Goal: Transaction & Acquisition: Book appointment/travel/reservation

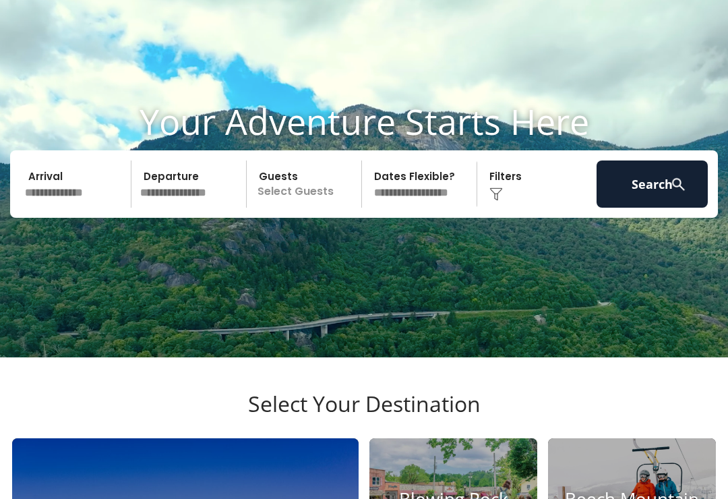
click at [662, 203] on button "Search" at bounding box center [651, 183] width 111 height 47
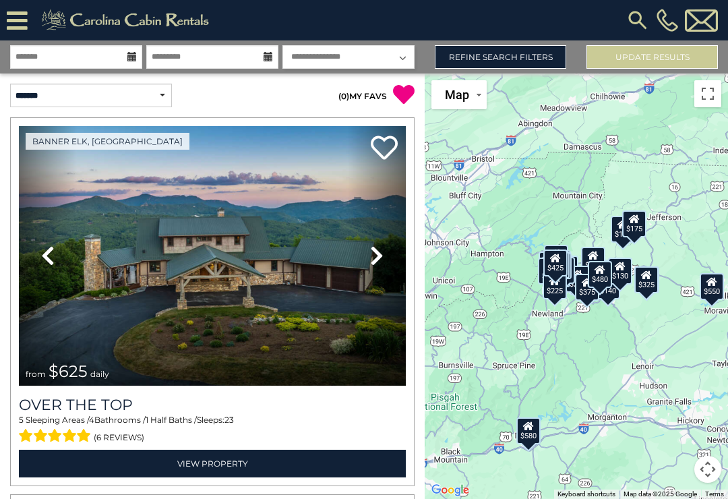
click at [636, 19] on img at bounding box center [637, 20] width 24 height 24
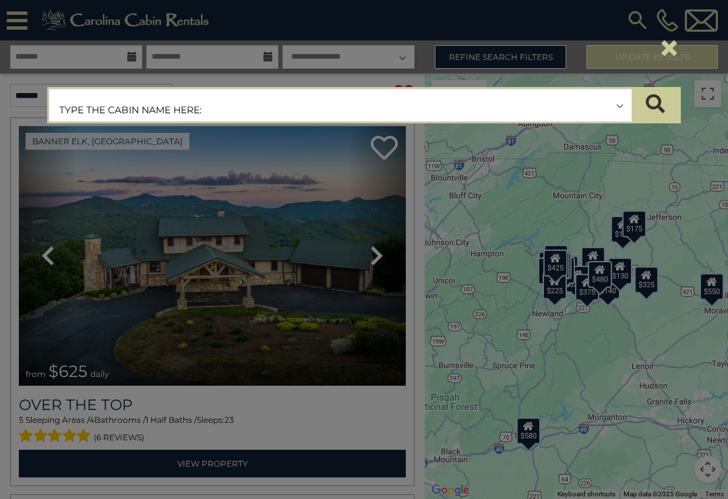
click at [232, 109] on input "text" at bounding box center [340, 106] width 582 height 34
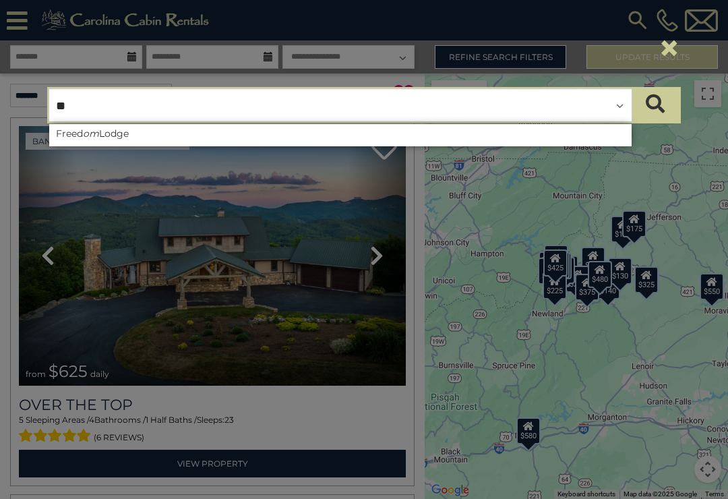
type input "*"
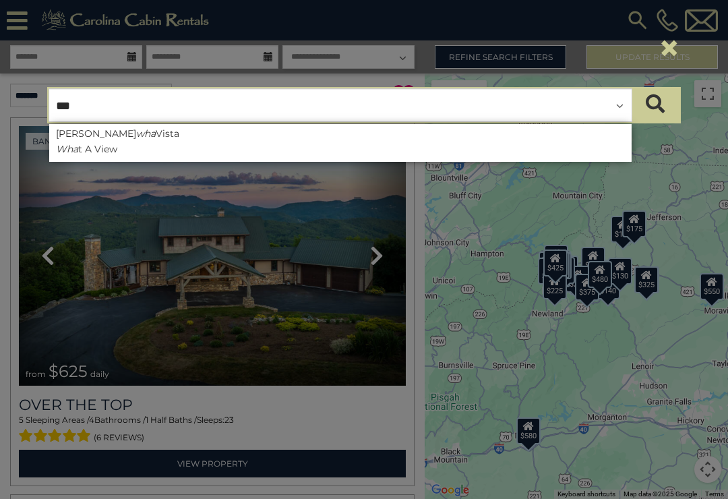
type input "****"
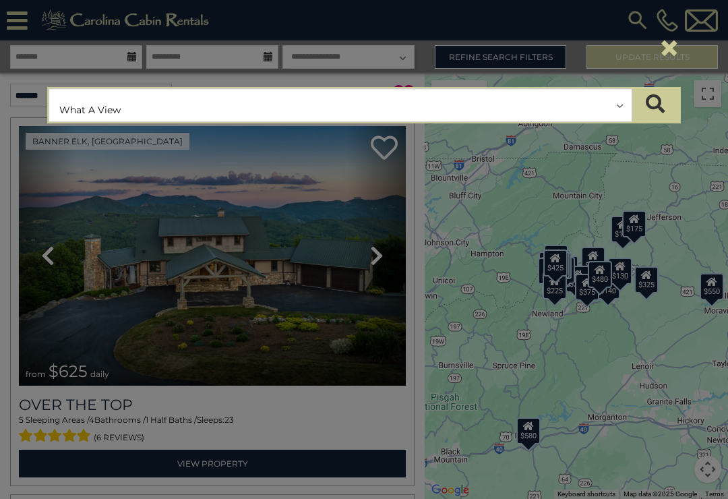
click at [655, 105] on button "submit" at bounding box center [654, 105] width 47 height 34
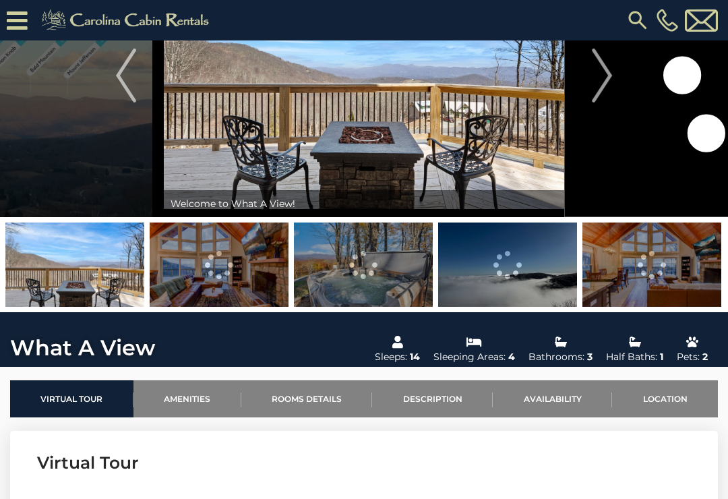
scroll to position [104, 0]
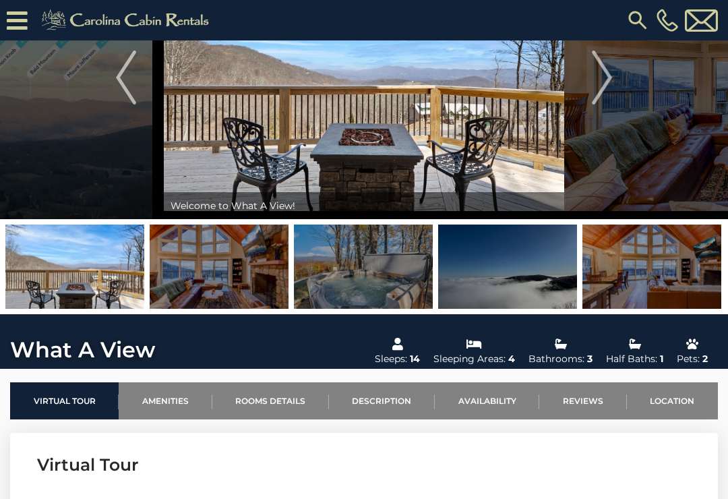
click at [244, 262] on img at bounding box center [219, 266] width 139 height 84
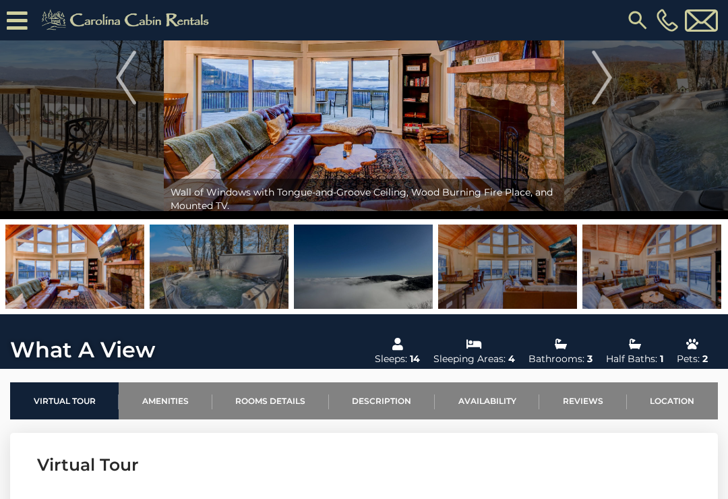
click at [603, 79] on img "Next" at bounding box center [602, 78] width 20 height 54
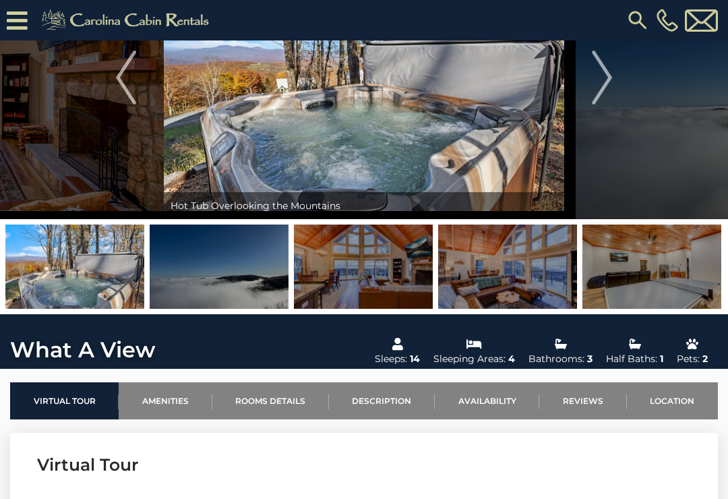
click at [594, 71] on img "Next" at bounding box center [602, 78] width 20 height 54
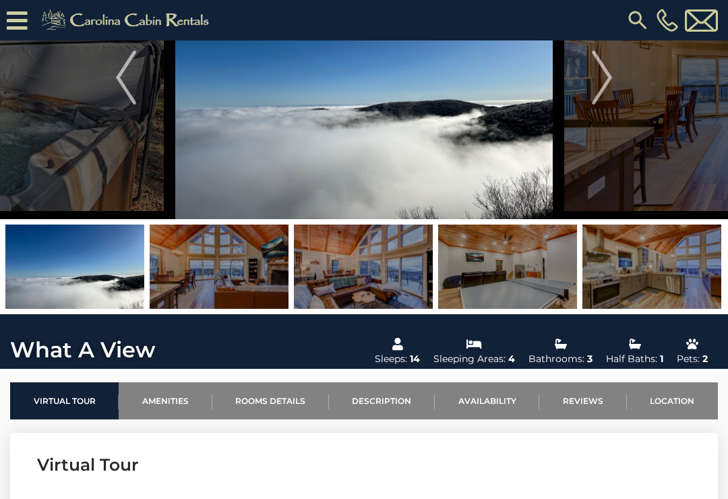
click at [596, 73] on img "Next" at bounding box center [602, 78] width 20 height 54
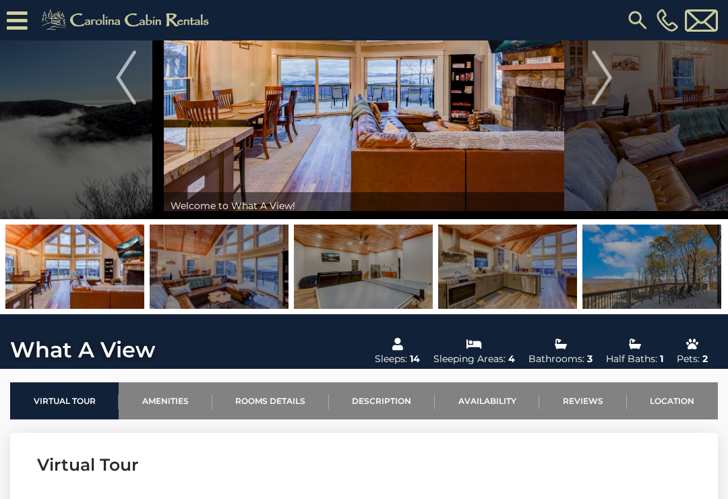
click at [604, 65] on img "Next" at bounding box center [602, 78] width 20 height 54
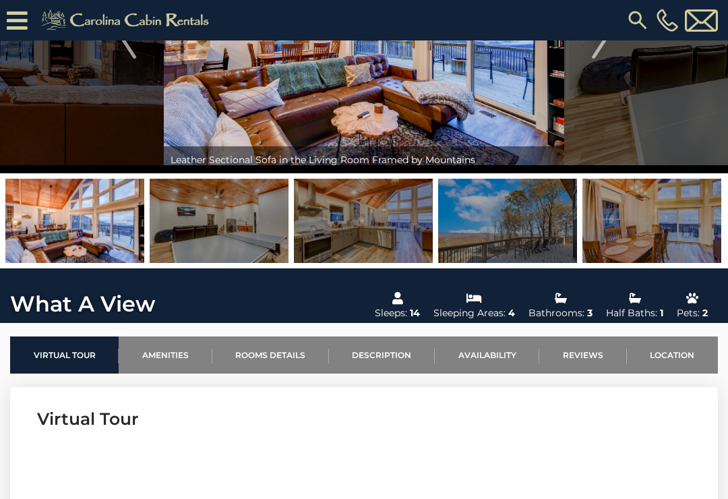
click at [490, 359] on link "Availability" at bounding box center [487, 354] width 104 height 37
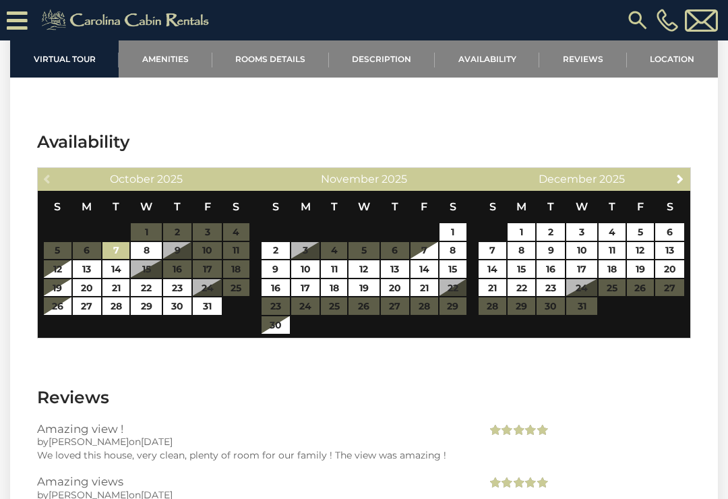
scroll to position [2530, 0]
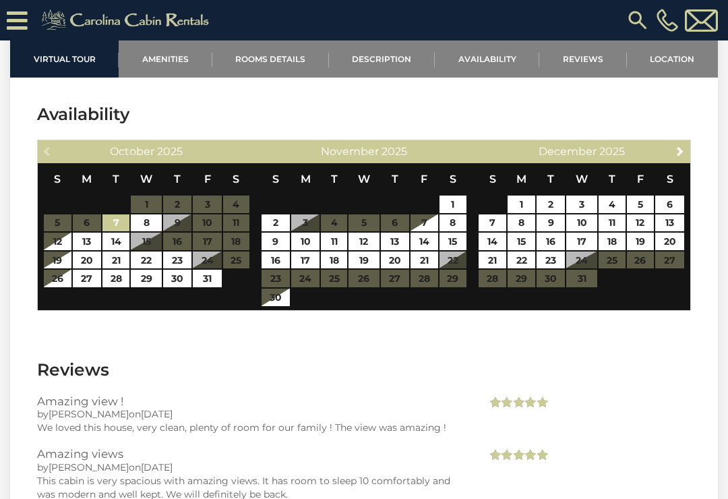
click at [678, 156] on span "Next" at bounding box center [679, 151] width 11 height 11
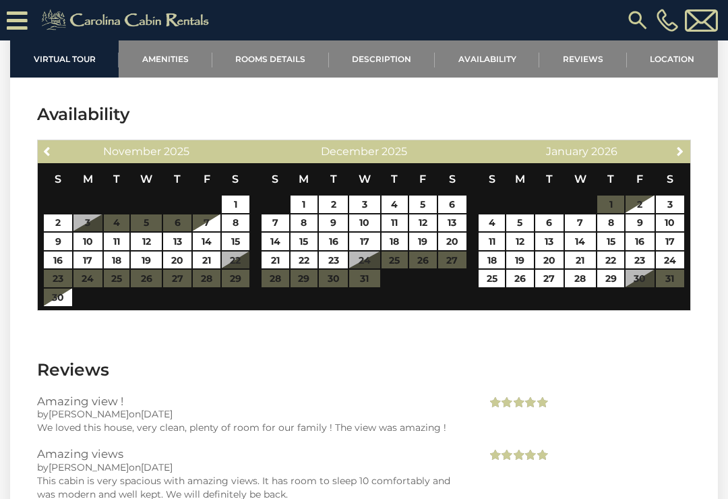
click at [116, 13] on img at bounding box center [127, 20] width 186 height 27
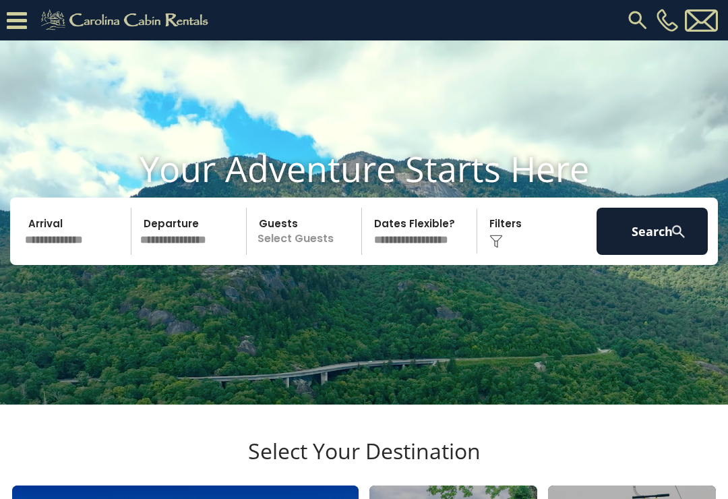
click at [59, 255] on input "text" at bounding box center [75, 231] width 111 height 47
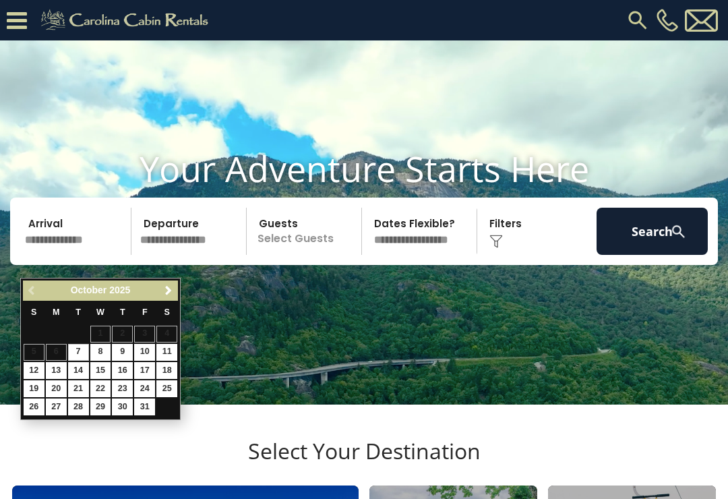
click at [160, 287] on link "Next" at bounding box center [168, 290] width 17 height 17
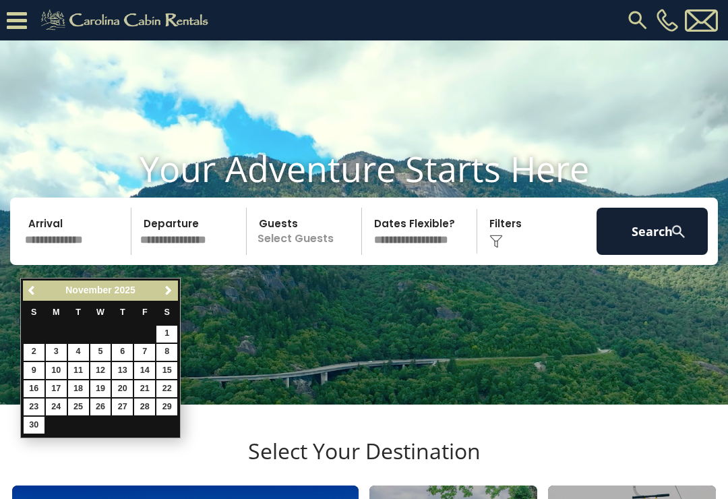
click at [167, 286] on span "Next" at bounding box center [168, 290] width 11 height 11
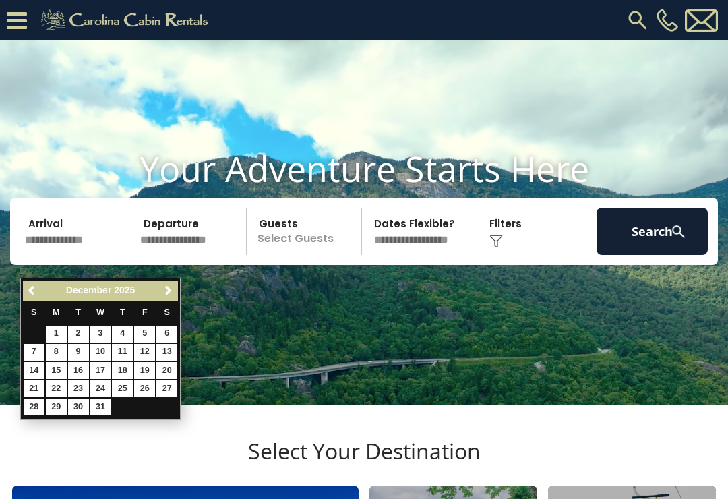
click at [30, 405] on link "28" at bounding box center [34, 406] width 21 height 17
type input "********"
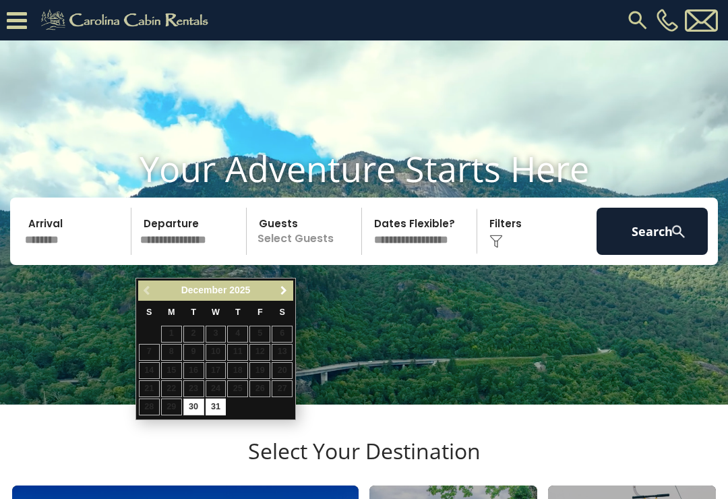
click at [284, 289] on span "Next" at bounding box center [283, 290] width 11 height 11
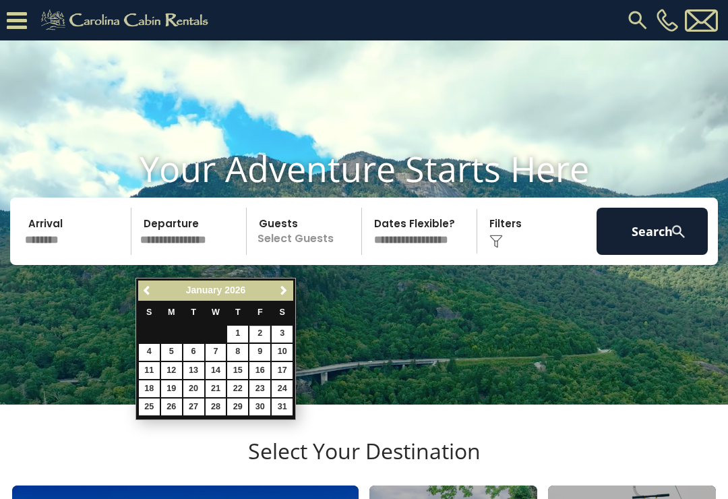
click at [261, 331] on link "2" at bounding box center [259, 333] width 21 height 17
type input "******"
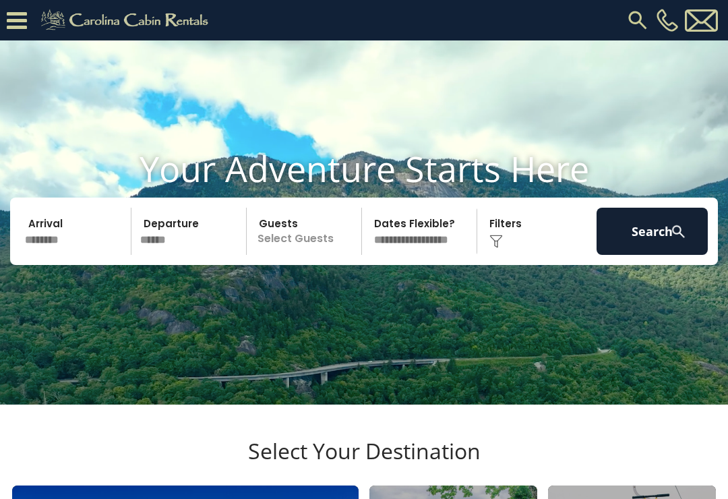
click at [302, 255] on p "Select Guests" at bounding box center [306, 231] width 110 height 47
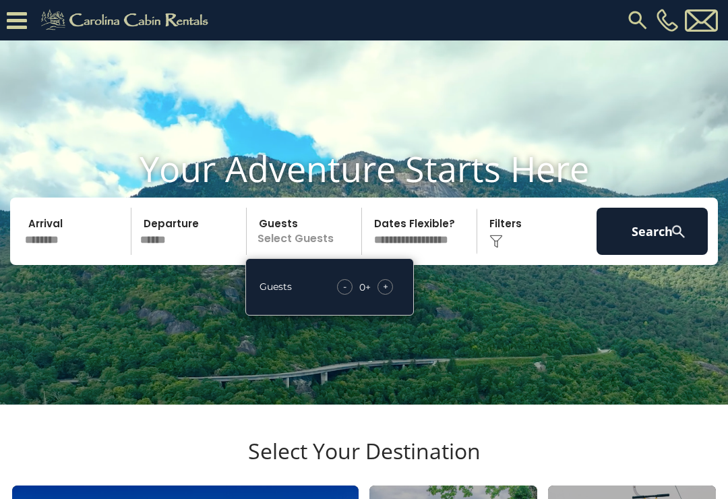
click at [390, 294] on div "+" at bounding box center [384, 286] width 15 height 15
click at [395, 294] on div "- 1 + +" at bounding box center [366, 286] width 67 height 15
click at [394, 294] on div "- 1 + +" at bounding box center [366, 286] width 67 height 15
click at [387, 293] on span "+" at bounding box center [385, 286] width 5 height 13
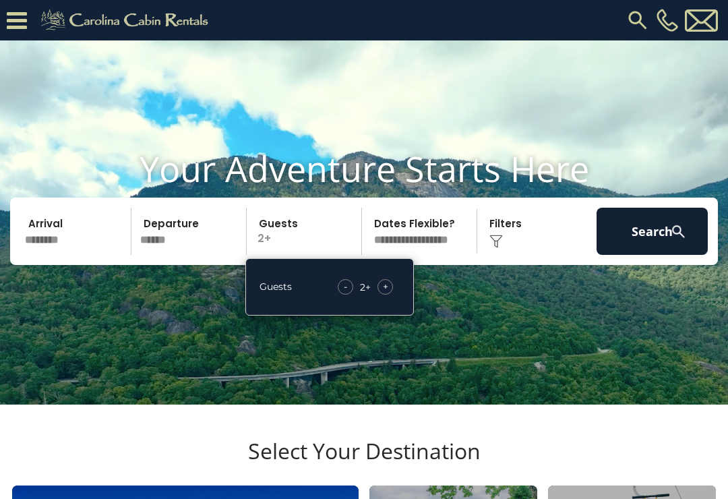
click at [387, 293] on span "+" at bounding box center [385, 286] width 5 height 13
click at [389, 294] on div "+" at bounding box center [384, 286] width 15 height 15
click at [386, 293] on span "+" at bounding box center [385, 286] width 5 height 13
click at [485, 331] on video at bounding box center [364, 222] width 728 height 364
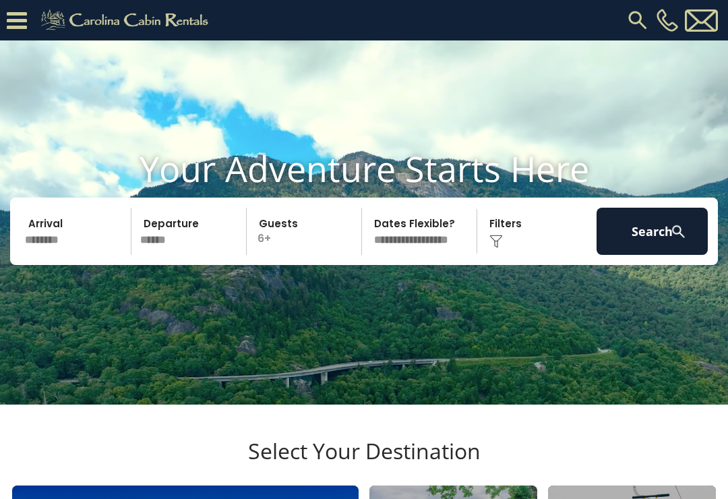
click at [424, 251] on select "**********" at bounding box center [421, 231] width 110 height 47
select select "*"
click at [509, 252] on div "Click to Choose" at bounding box center [536, 231] width 111 height 47
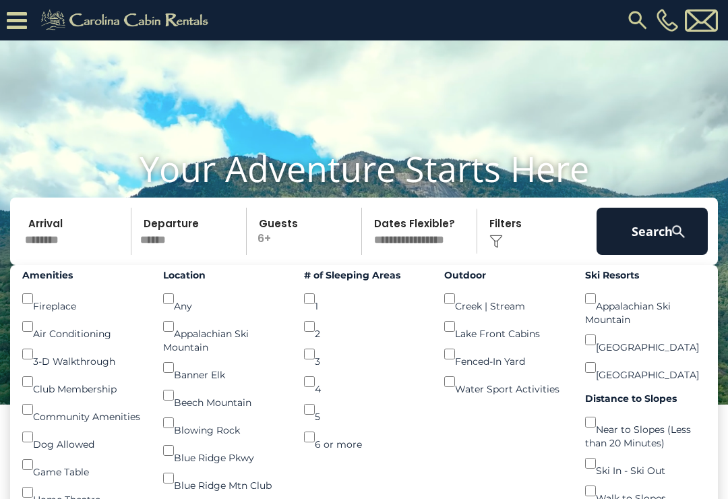
click at [183, 408] on div "Beech Mountain ()" at bounding box center [223, 395] width 121 height 28
click at [649, 245] on button "Search" at bounding box center [651, 231] width 111 height 47
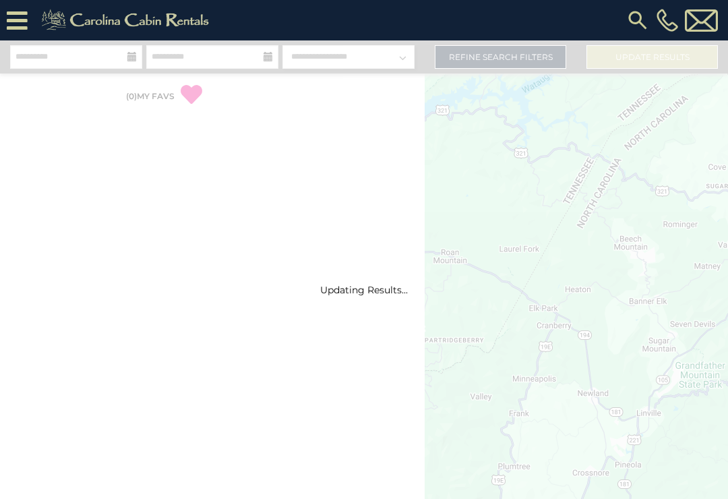
select select "*"
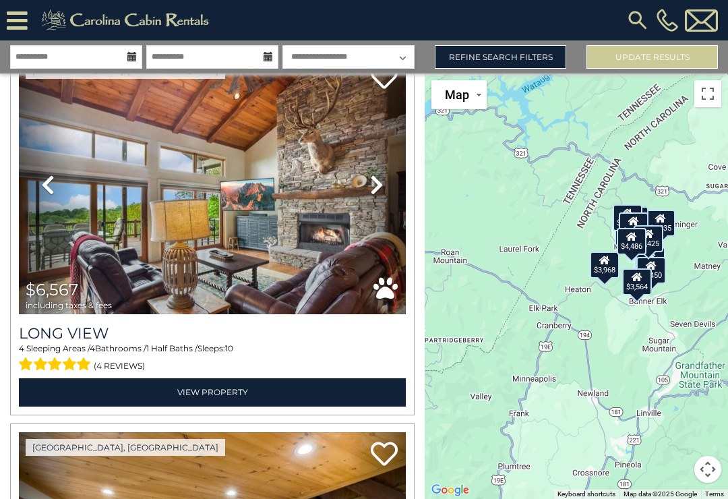
scroll to position [824, 0]
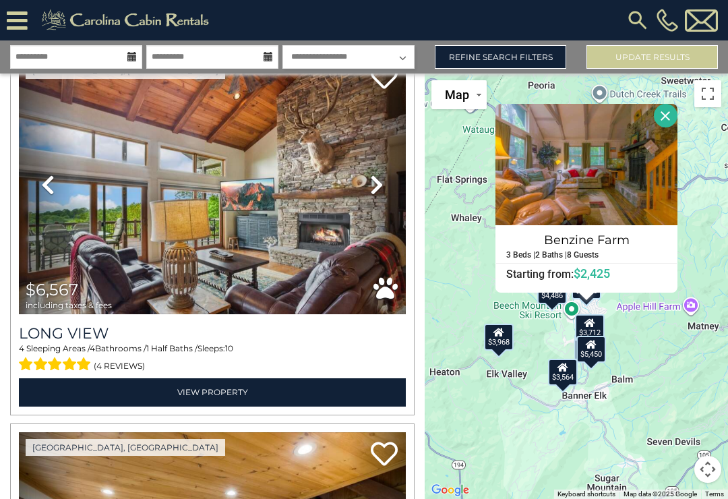
click at [677, 125] on button "Close" at bounding box center [666, 116] width 24 height 24
click at [614, 185] on img at bounding box center [586, 164] width 182 height 121
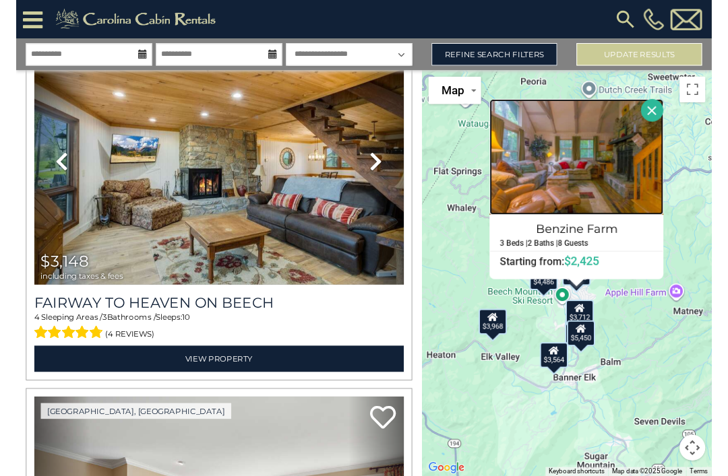
scroll to position [1229, 0]
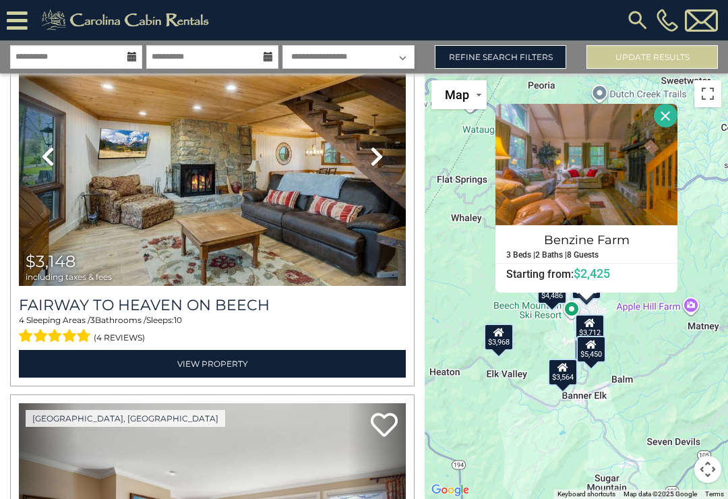
click at [272, 233] on img at bounding box center [212, 156] width 387 height 259
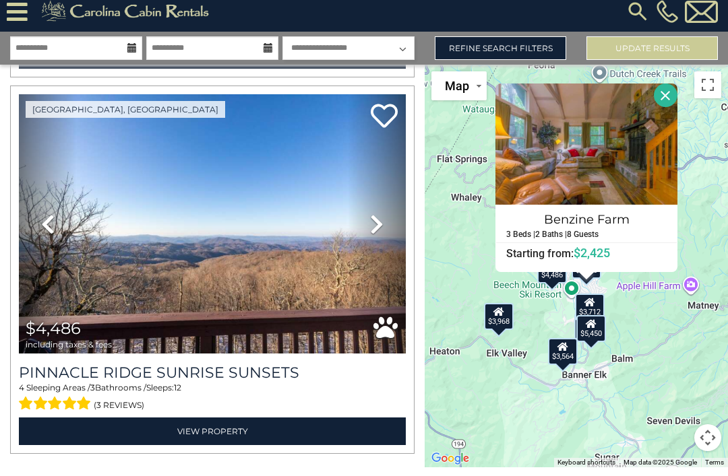
scroll to position [43, 0]
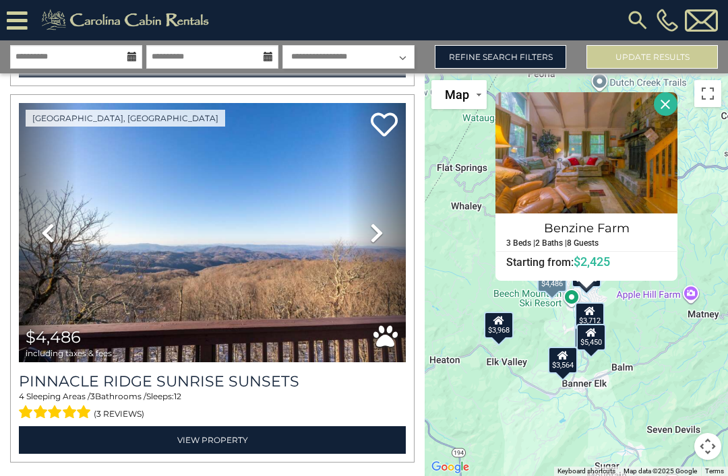
click at [178, 426] on link "View Property" at bounding box center [212, 440] width 387 height 28
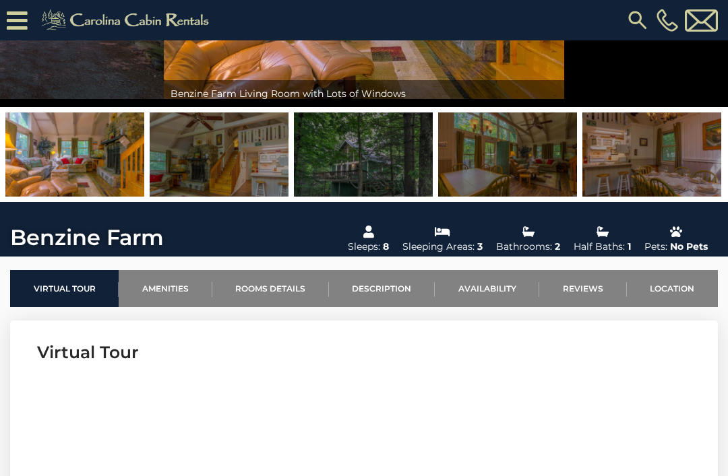
scroll to position [213, 0]
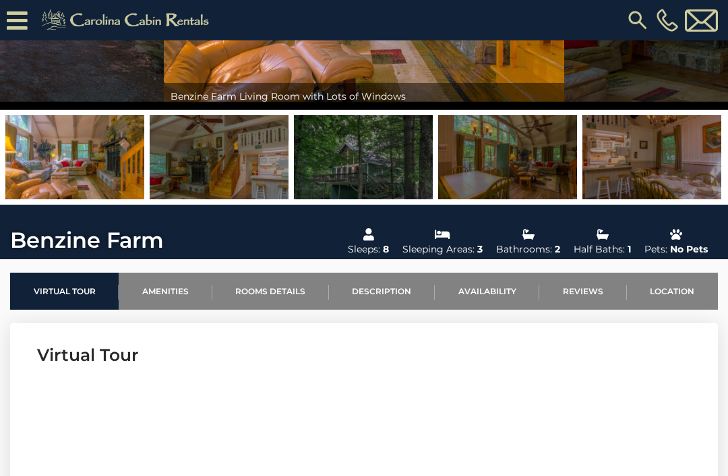
click at [668, 288] on link "Location" at bounding box center [672, 291] width 91 height 37
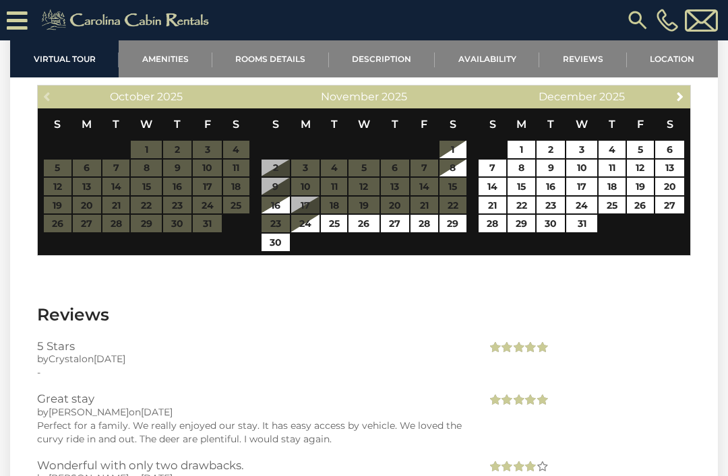
scroll to position [3350, 0]
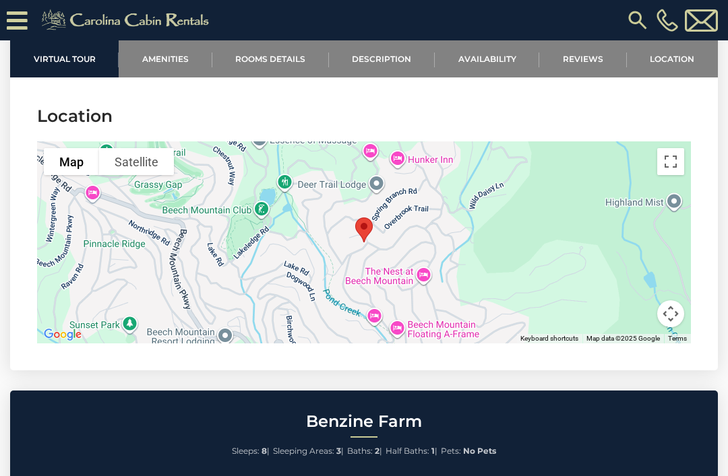
click at [163, 63] on link "Amenities" at bounding box center [165, 58] width 93 height 37
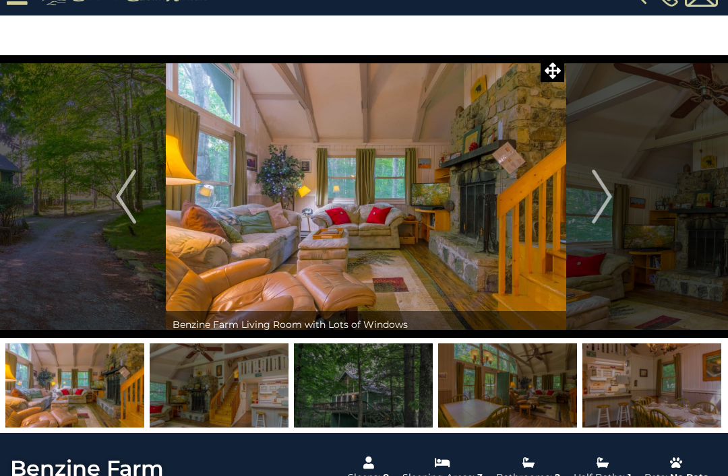
scroll to position [0, 0]
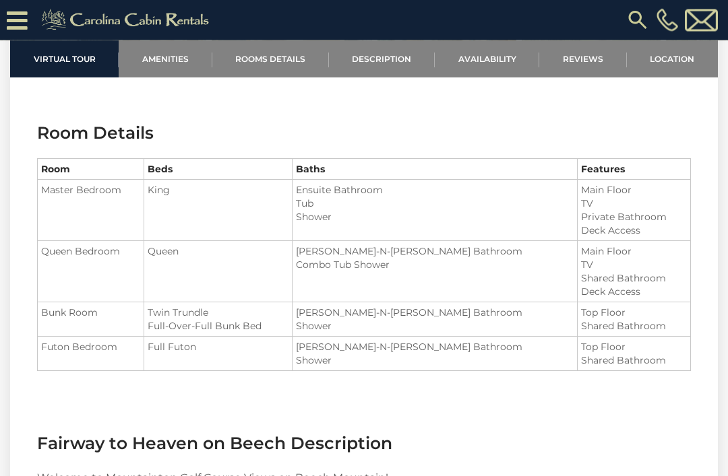
scroll to position [1510, 0]
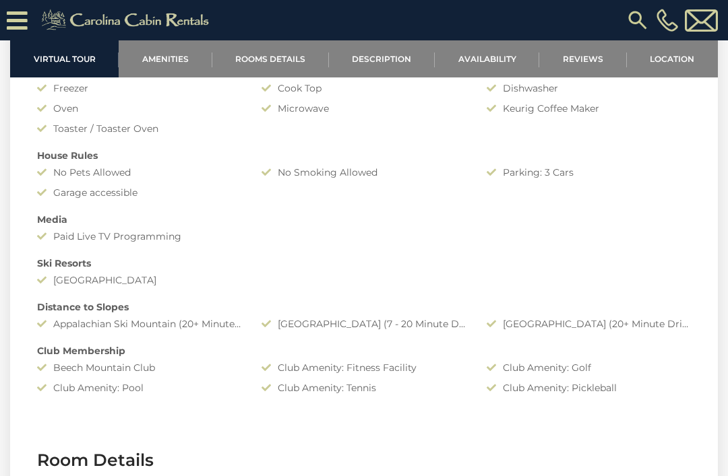
click at [674, 51] on link "Location" at bounding box center [672, 58] width 91 height 37
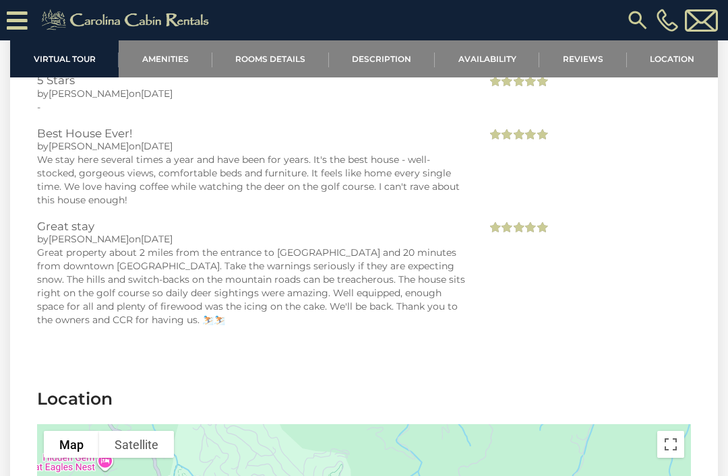
scroll to position [3646, 0]
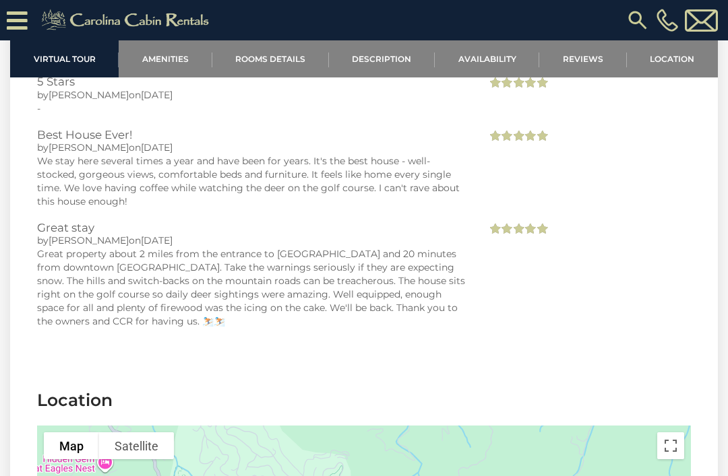
click at [172, 55] on link "Amenities" at bounding box center [165, 58] width 93 height 37
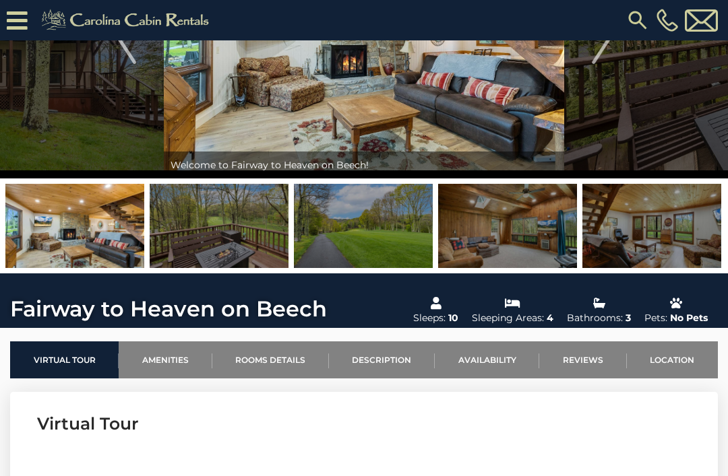
scroll to position [142, 0]
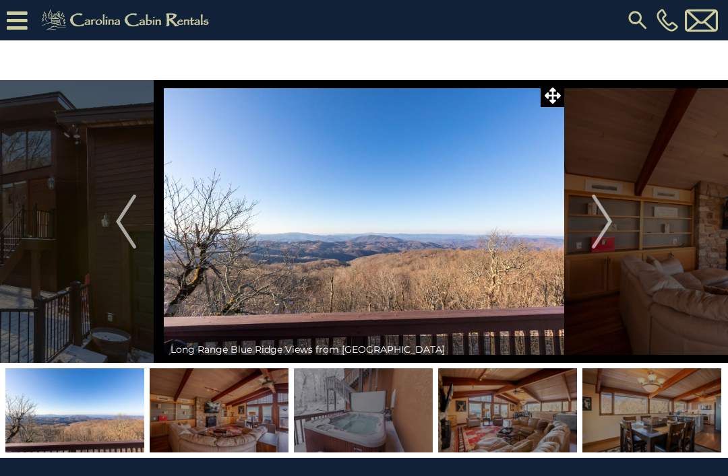
click at [86, 399] on img at bounding box center [74, 411] width 139 height 84
click at [352, 232] on img at bounding box center [364, 221] width 400 height 283
click at [330, 243] on img at bounding box center [364, 221] width 400 height 283
click at [598, 232] on img "Next" at bounding box center [602, 222] width 20 height 54
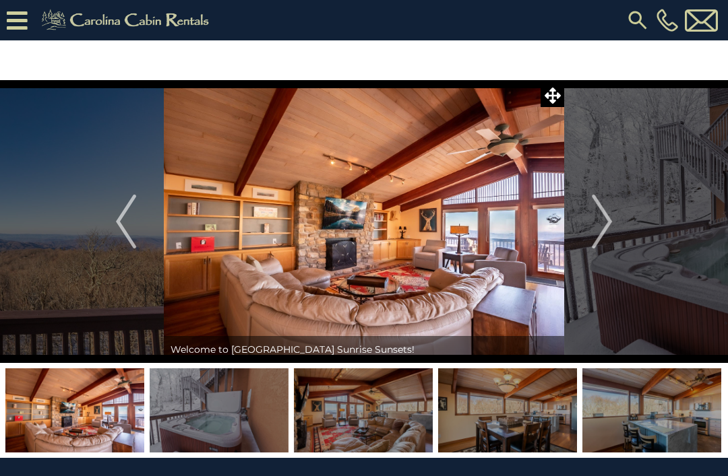
click at [607, 220] on img "Next" at bounding box center [602, 222] width 20 height 54
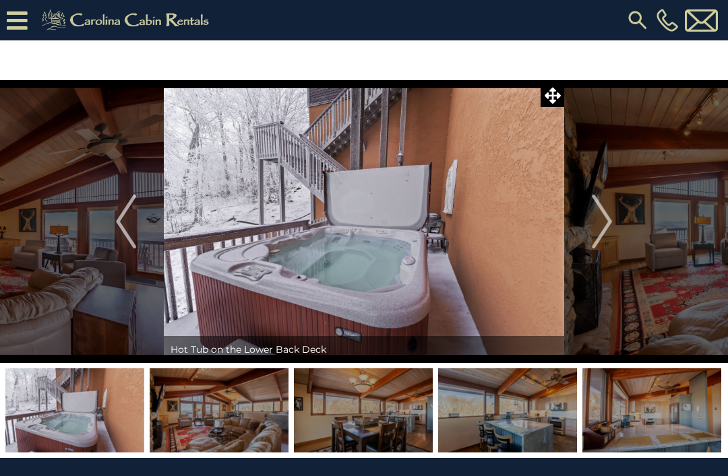
click at [130, 224] on img "Previous" at bounding box center [126, 222] width 20 height 54
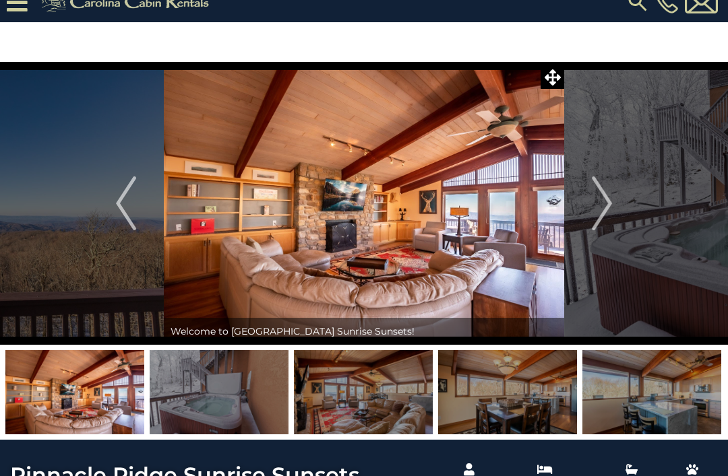
scroll to position [19, 0]
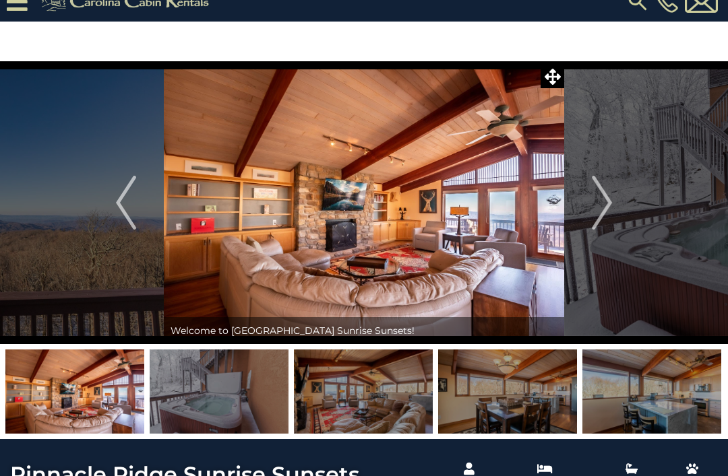
click at [604, 196] on img "Next" at bounding box center [602, 203] width 20 height 54
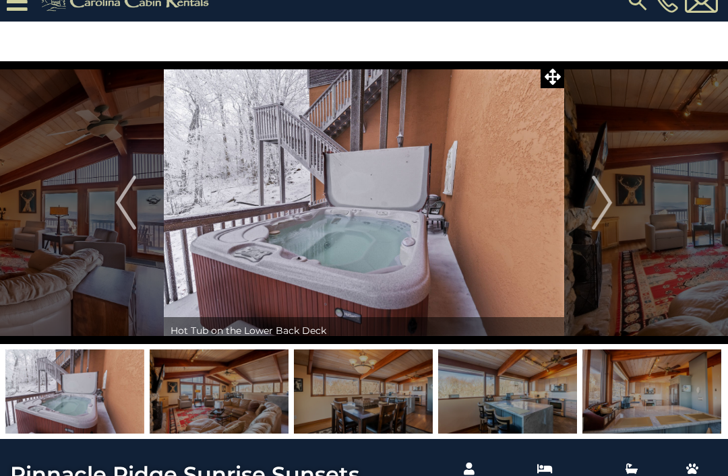
click at [608, 200] on img "Next" at bounding box center [602, 203] width 20 height 54
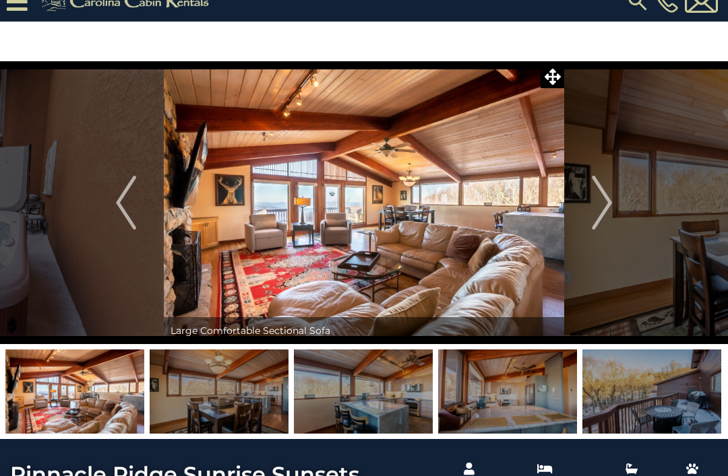
click at [603, 199] on img "Next" at bounding box center [602, 203] width 20 height 54
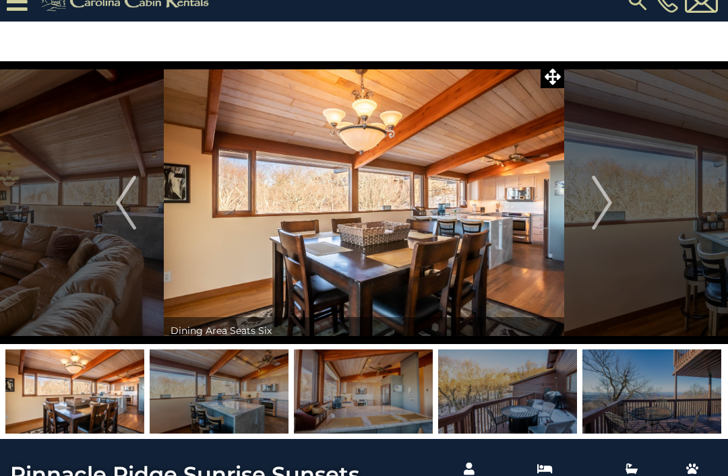
click at [597, 198] on img "Next" at bounding box center [602, 203] width 20 height 54
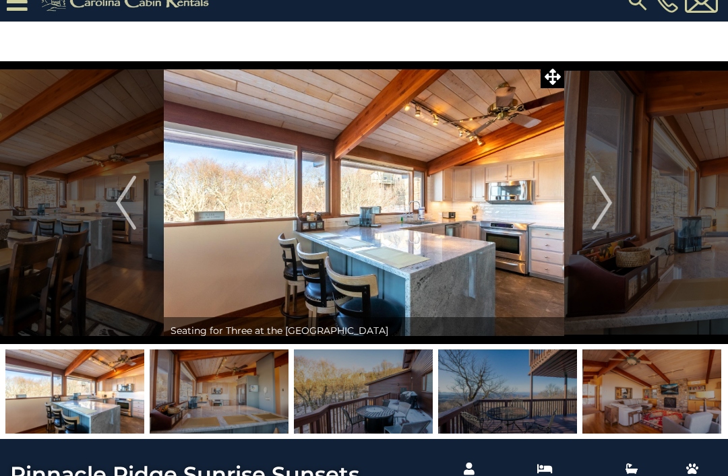
click at [604, 201] on img "Next" at bounding box center [602, 203] width 20 height 54
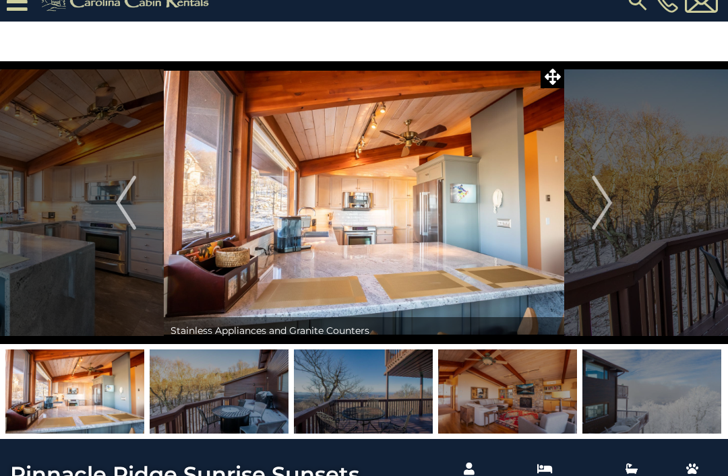
click at [603, 194] on img "Next" at bounding box center [602, 203] width 20 height 54
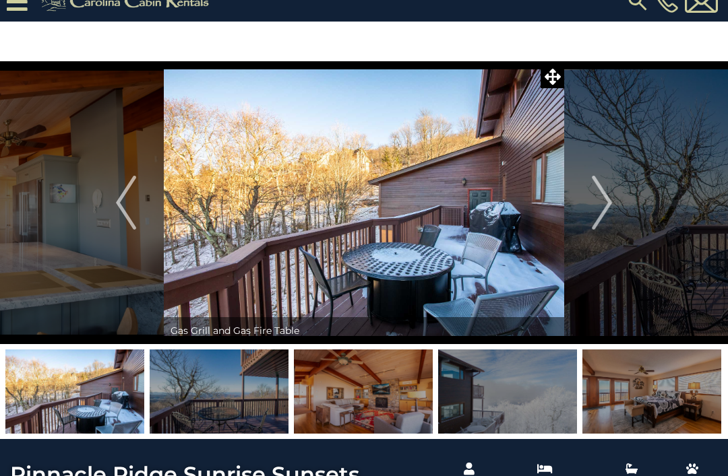
click at [605, 204] on img "Next" at bounding box center [602, 203] width 20 height 54
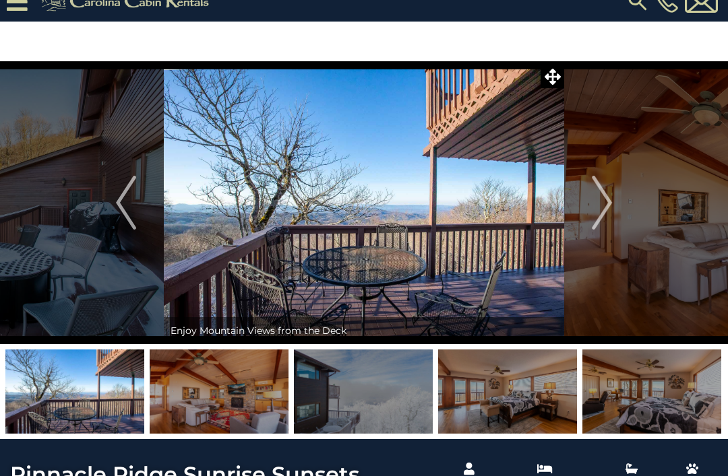
click at [607, 198] on img "Next" at bounding box center [602, 203] width 20 height 54
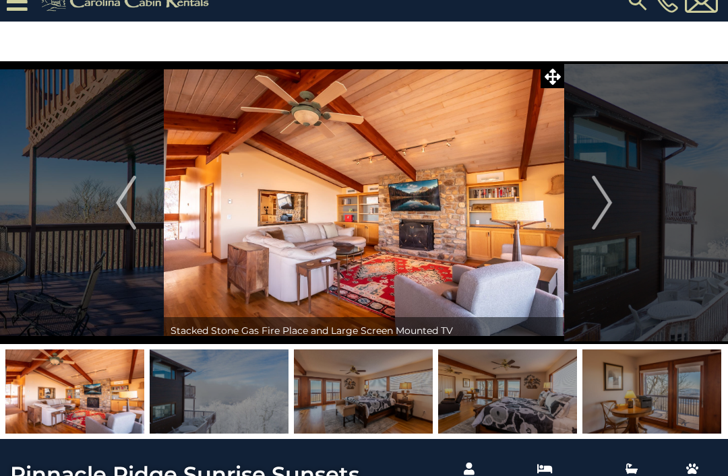
click at [602, 201] on img "Next" at bounding box center [602, 203] width 20 height 54
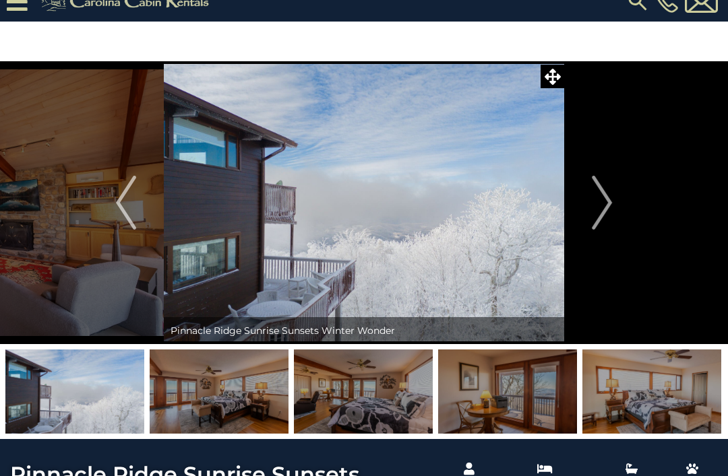
click at [597, 206] on img "Next" at bounding box center [602, 203] width 20 height 54
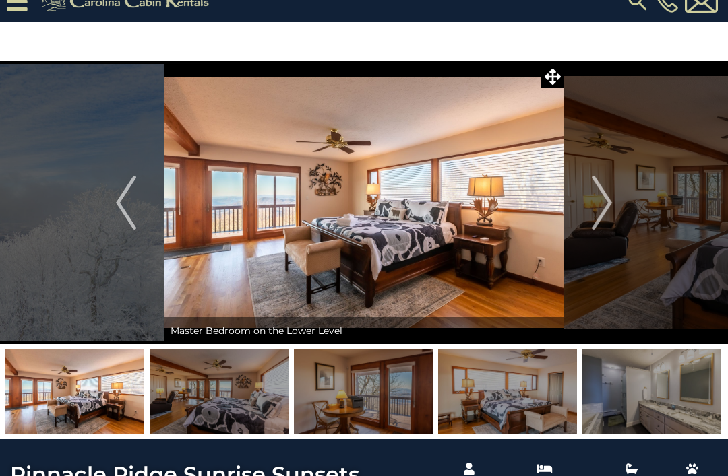
click at [606, 201] on img "Next" at bounding box center [602, 203] width 20 height 54
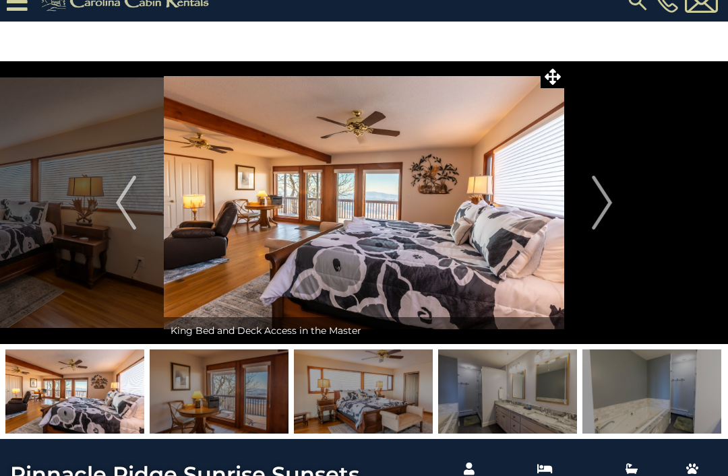
click at [601, 206] on img "Next" at bounding box center [602, 203] width 20 height 54
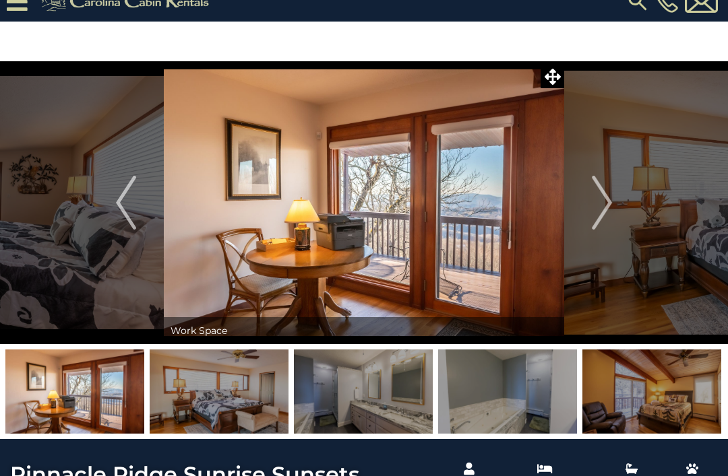
click at [604, 199] on img "Next" at bounding box center [602, 203] width 20 height 54
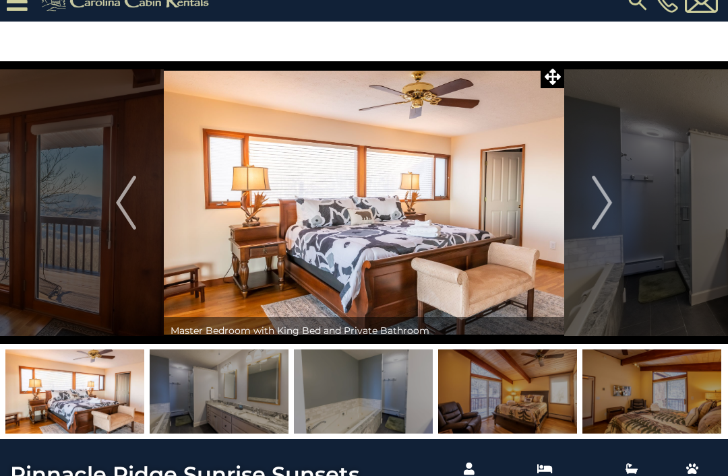
click at [605, 197] on img "Next" at bounding box center [602, 203] width 20 height 54
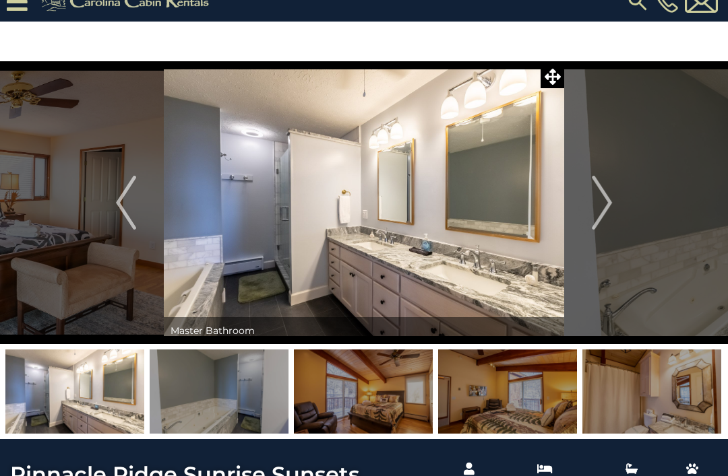
click at [603, 199] on img "Next" at bounding box center [602, 203] width 20 height 54
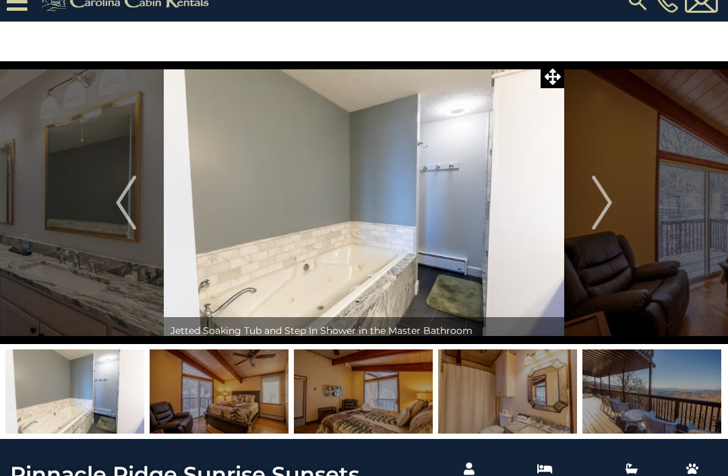
click at [602, 196] on img "Next" at bounding box center [602, 203] width 20 height 54
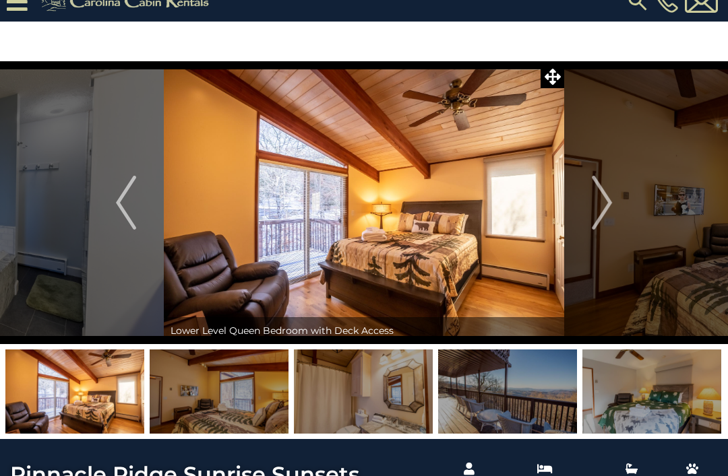
click at [604, 198] on img "Next" at bounding box center [602, 203] width 20 height 54
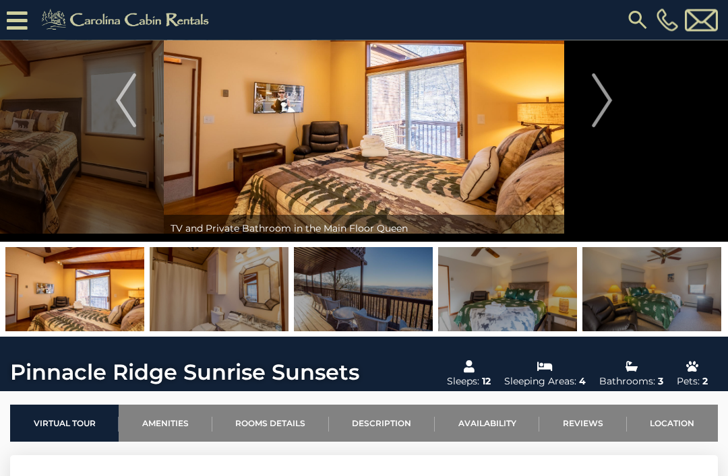
scroll to position [81, 0]
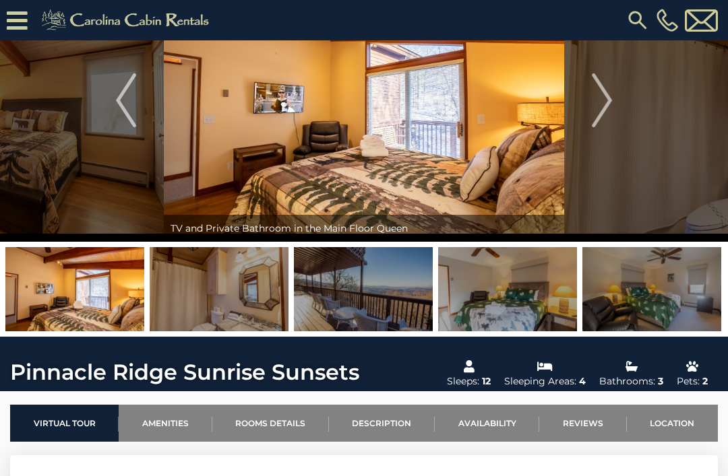
click at [490, 431] on link "Availability" at bounding box center [487, 423] width 104 height 37
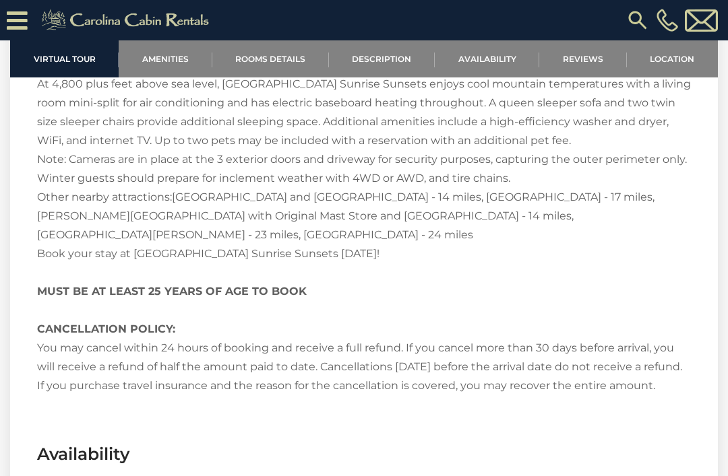
scroll to position [2397, 0]
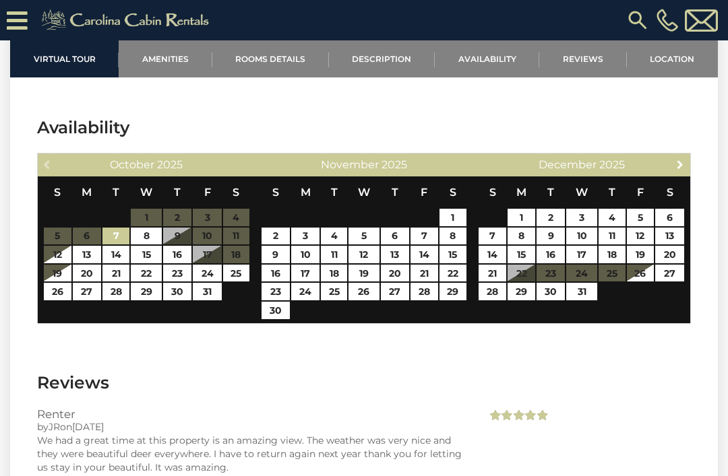
click at [684, 166] on span "Next" at bounding box center [679, 164] width 11 height 11
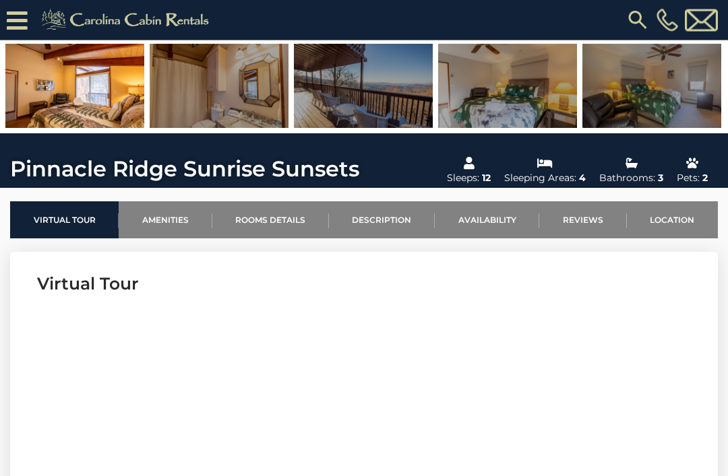
scroll to position [284, 0]
click at [287, 221] on link "Rooms Details" at bounding box center [270, 219] width 117 height 37
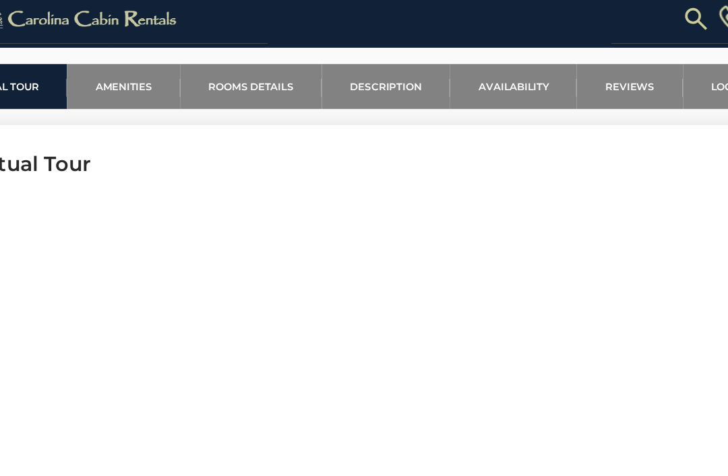
scroll to position [485, 0]
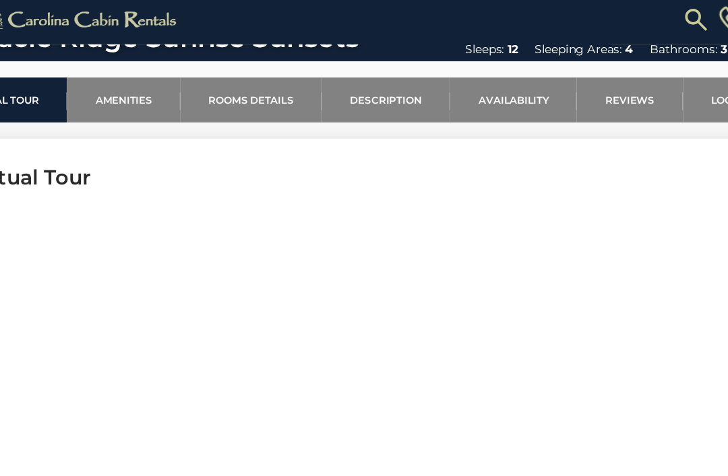
click at [212, 80] on link "Rooms Details" at bounding box center [270, 86] width 117 height 37
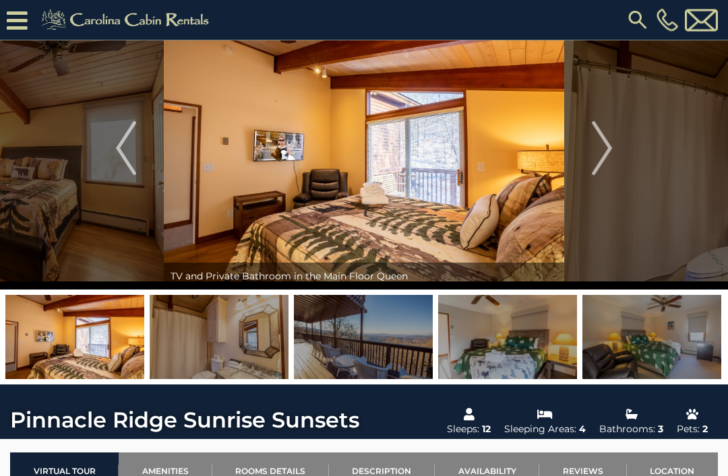
scroll to position [73, 0]
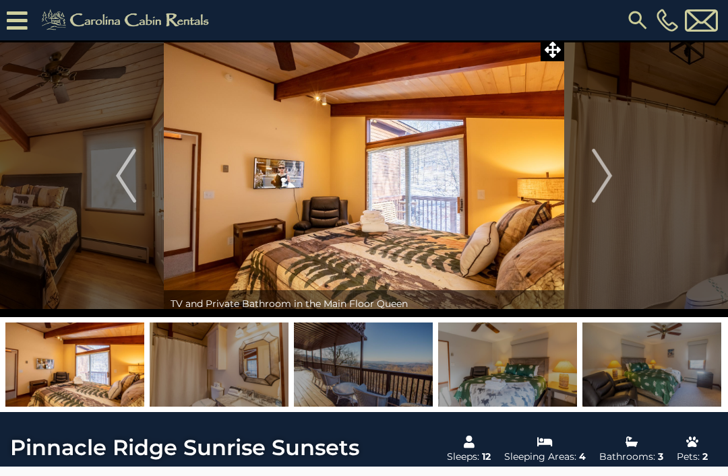
click at [383, 183] on img at bounding box center [364, 175] width 400 height 283
click at [607, 165] on img "Next" at bounding box center [602, 176] width 20 height 54
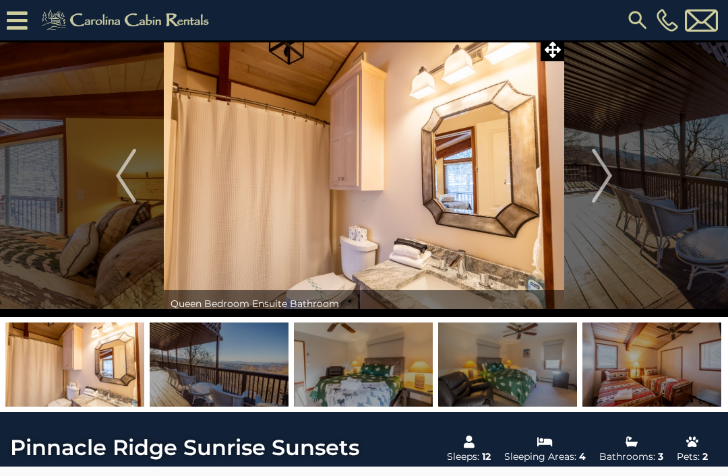
click at [612, 174] on img "Next" at bounding box center [602, 176] width 20 height 54
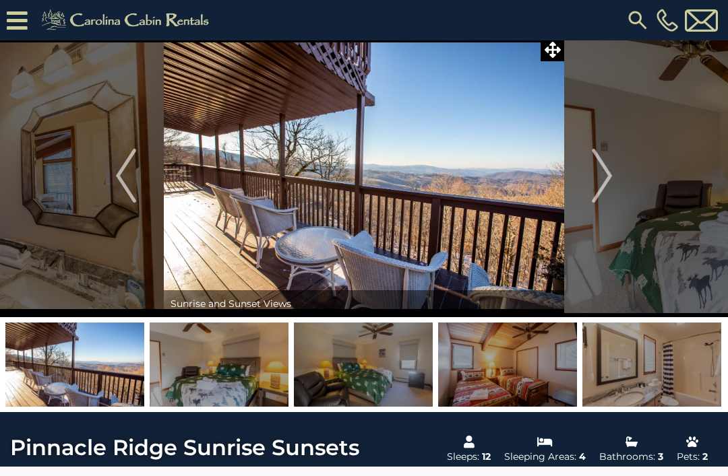
click at [139, 177] on button "Previous" at bounding box center [125, 175] width 75 height 283
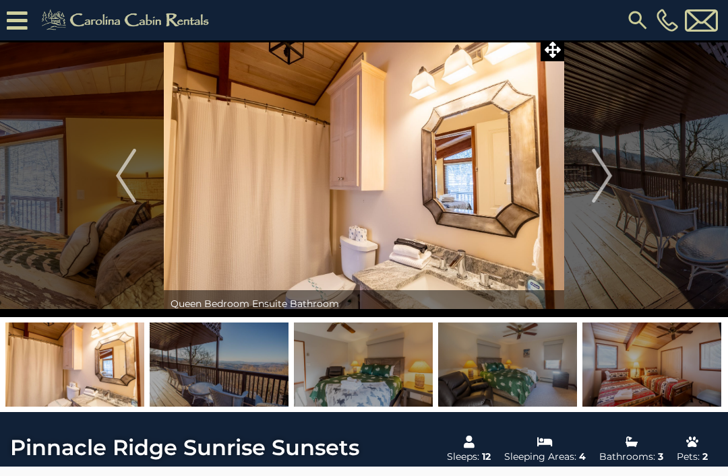
click at [599, 166] on img "Next" at bounding box center [602, 176] width 20 height 54
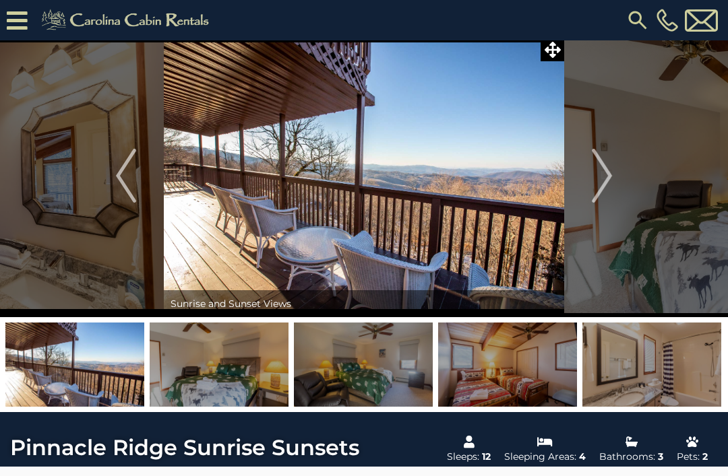
click at [599, 177] on img "Next" at bounding box center [602, 176] width 20 height 54
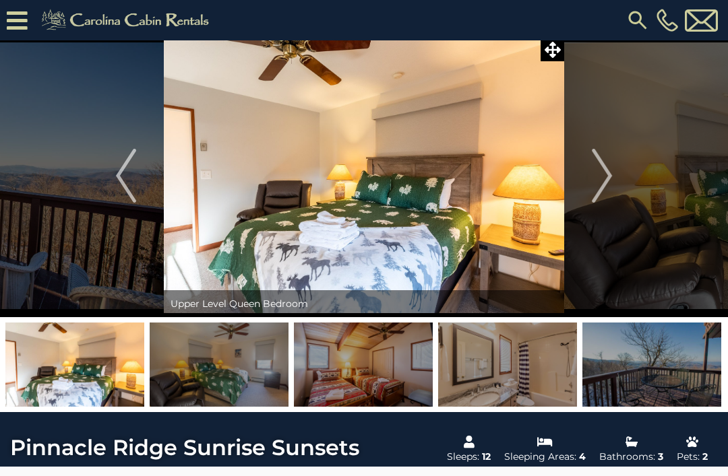
click at [600, 174] on img "Next" at bounding box center [602, 176] width 20 height 54
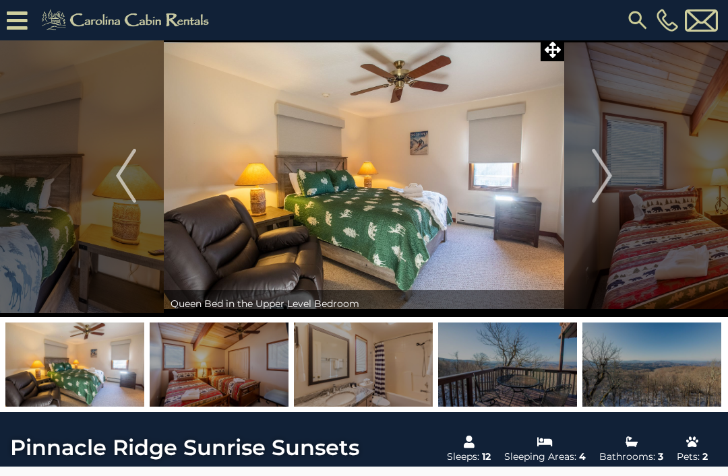
click at [121, 185] on img "Previous" at bounding box center [126, 176] width 20 height 54
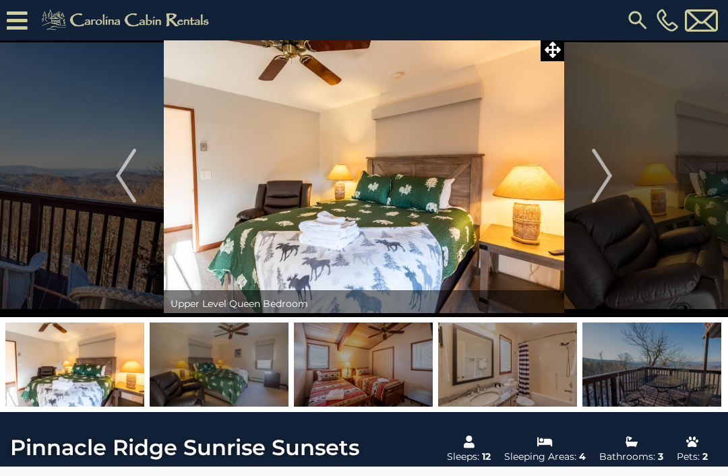
click at [195, 336] on img at bounding box center [219, 365] width 139 height 84
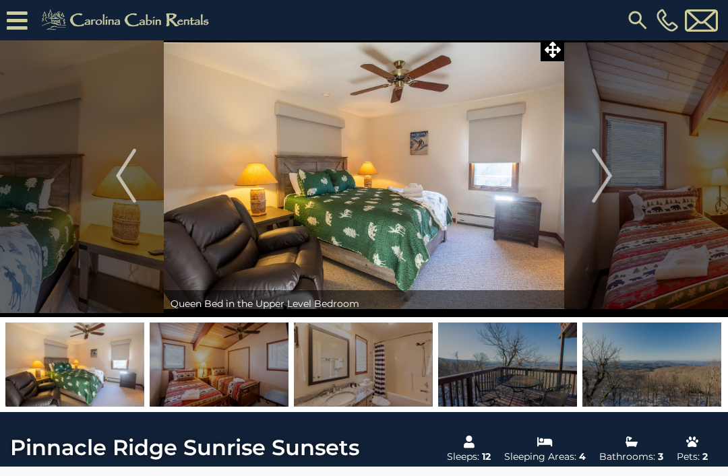
click at [601, 174] on img "Next" at bounding box center [602, 176] width 20 height 54
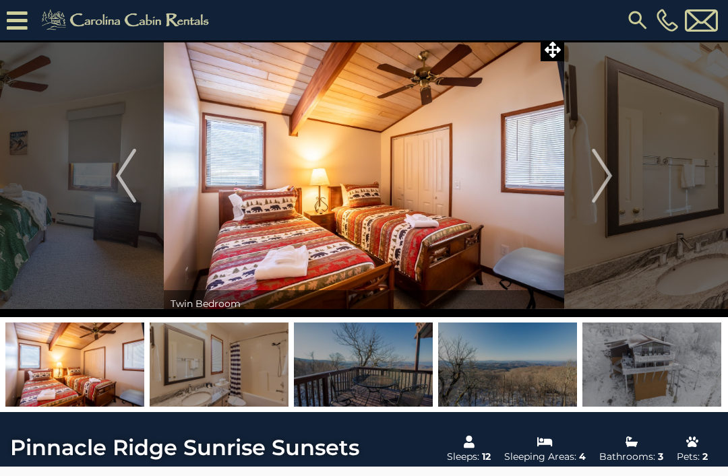
click at [604, 177] on img "Next" at bounding box center [602, 176] width 20 height 54
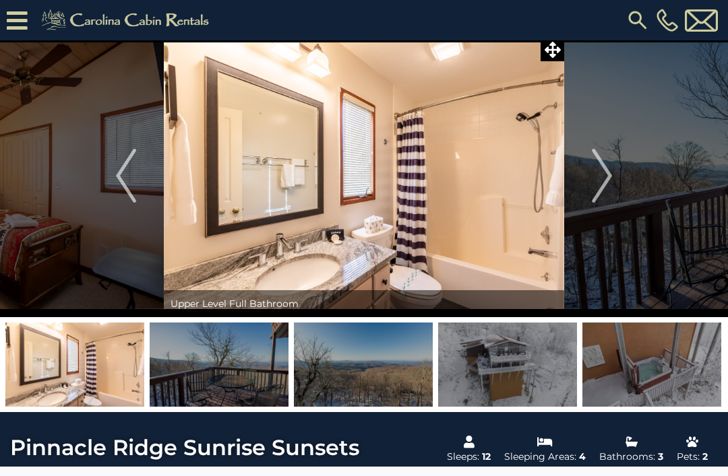
click at [591, 177] on button "Next" at bounding box center [601, 175] width 75 height 283
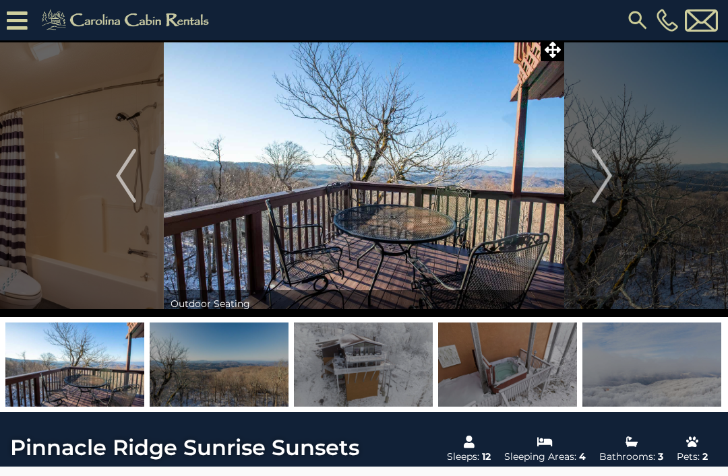
click at [596, 175] on img "Next" at bounding box center [602, 176] width 20 height 54
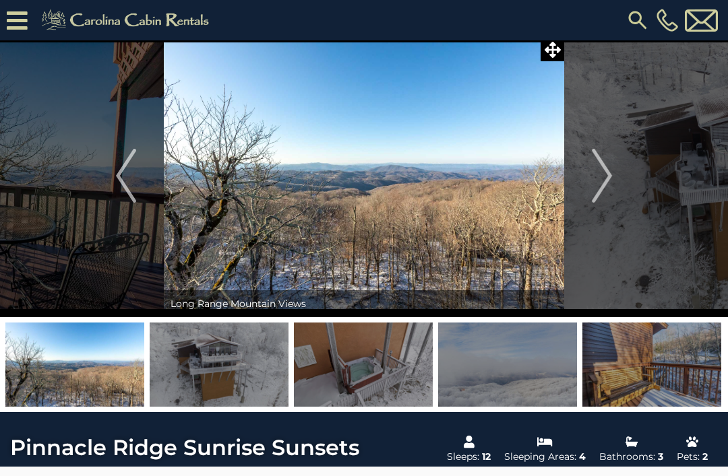
click at [602, 170] on img "Next" at bounding box center [602, 176] width 20 height 54
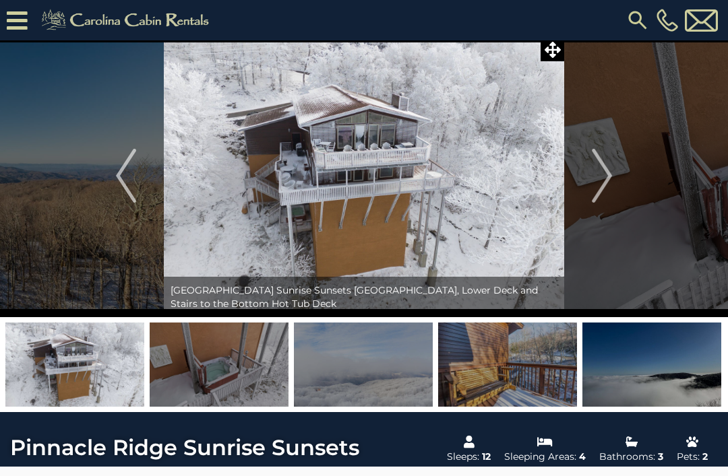
click at [604, 170] on img "Next" at bounding box center [602, 176] width 20 height 54
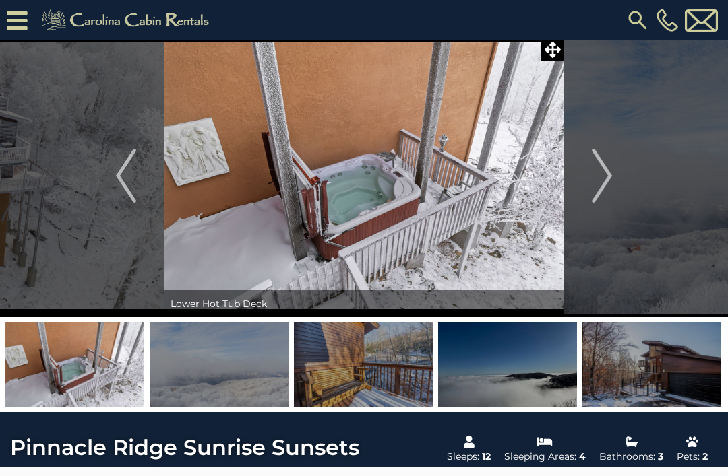
click at [598, 173] on img "Next" at bounding box center [602, 176] width 20 height 54
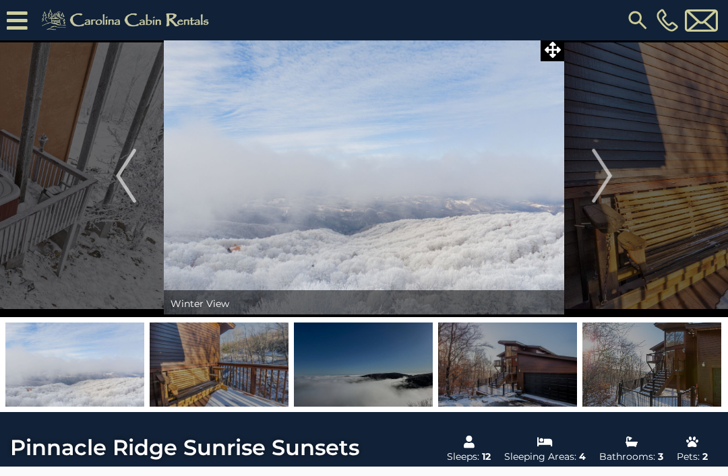
click at [601, 171] on img "Next" at bounding box center [602, 176] width 20 height 54
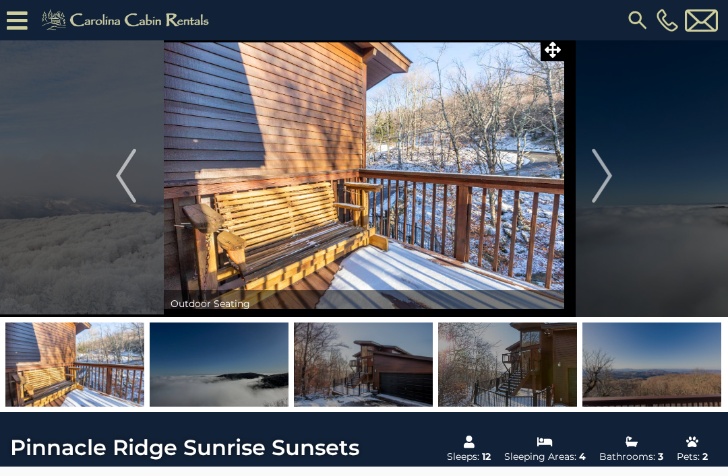
click at [601, 170] on img "Next" at bounding box center [602, 176] width 20 height 54
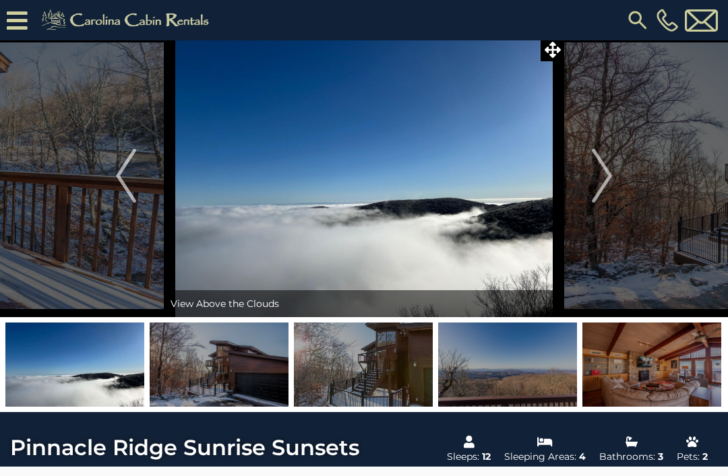
click at [597, 169] on img "Next" at bounding box center [602, 176] width 20 height 54
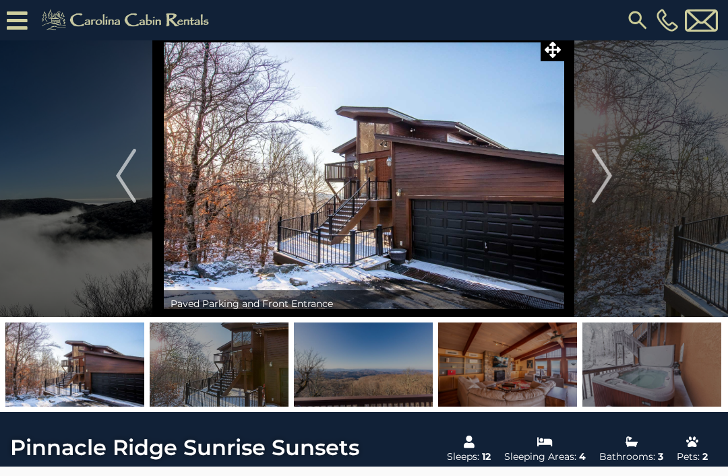
click at [600, 174] on img "Next" at bounding box center [602, 176] width 20 height 54
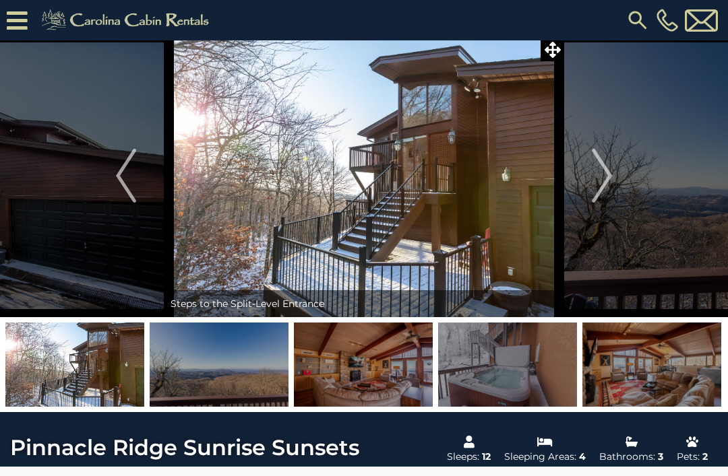
click at [598, 166] on img "Next" at bounding box center [602, 176] width 20 height 54
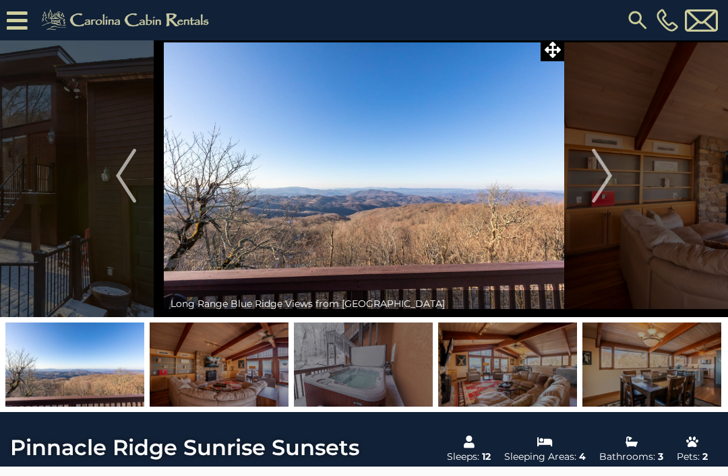
click at [606, 181] on img "Next" at bounding box center [602, 176] width 20 height 54
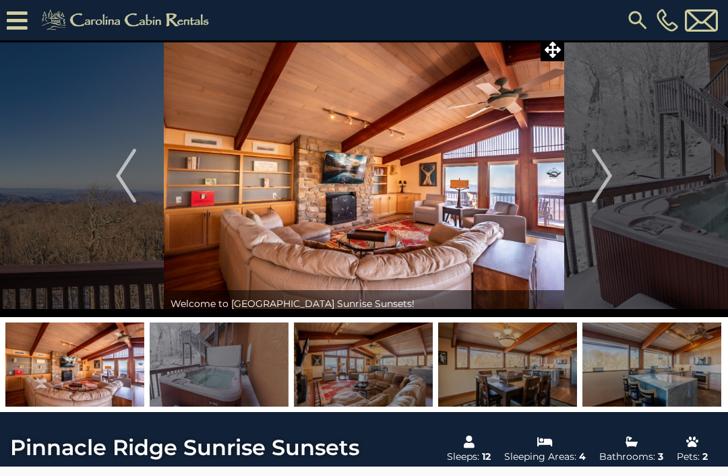
click at [603, 181] on img "Next" at bounding box center [602, 176] width 20 height 54
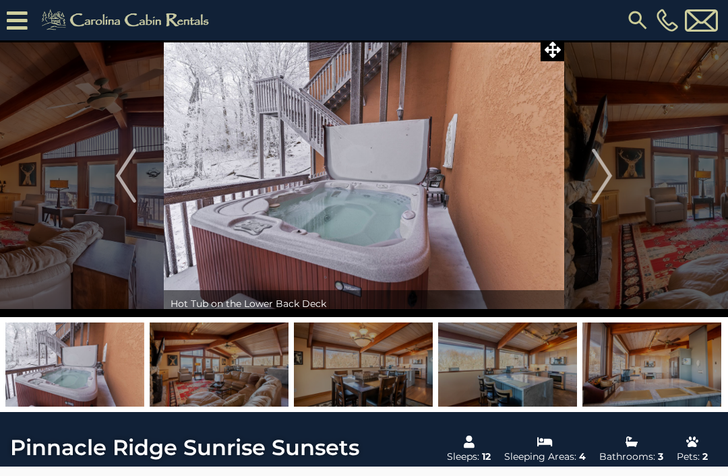
click at [602, 179] on img "Next" at bounding box center [602, 176] width 20 height 54
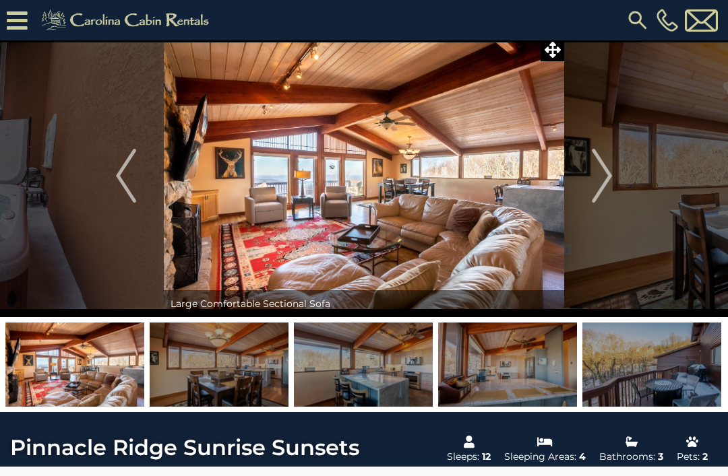
click at [597, 174] on img "Next" at bounding box center [602, 176] width 20 height 54
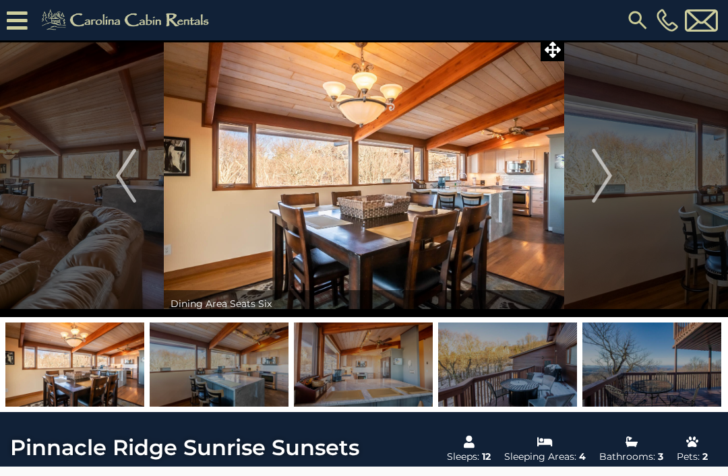
click at [598, 170] on img "Next" at bounding box center [602, 176] width 20 height 54
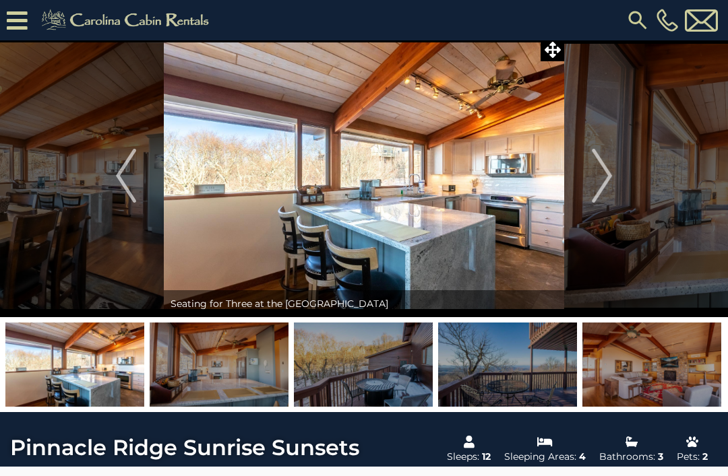
click at [597, 181] on img "Next" at bounding box center [602, 176] width 20 height 54
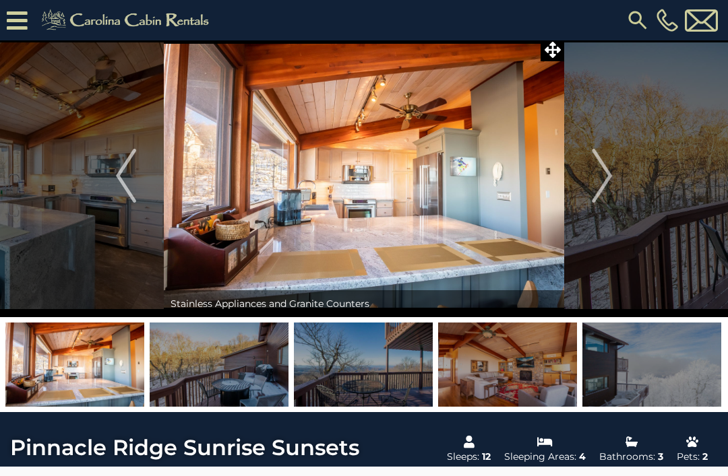
click at [598, 174] on img "Next" at bounding box center [602, 176] width 20 height 54
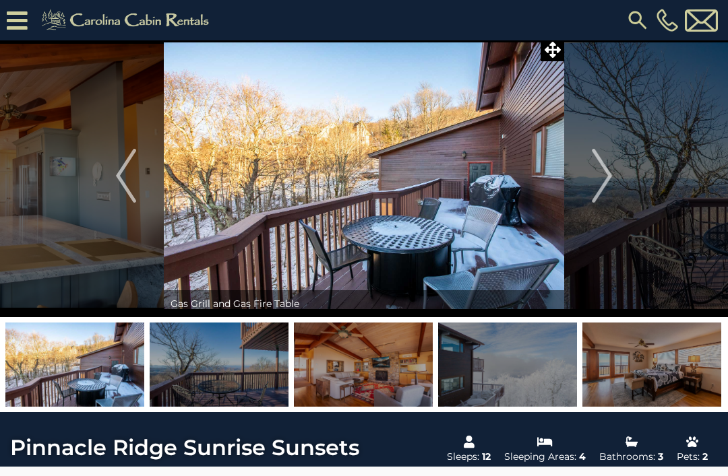
click at [603, 167] on img "Next" at bounding box center [602, 176] width 20 height 54
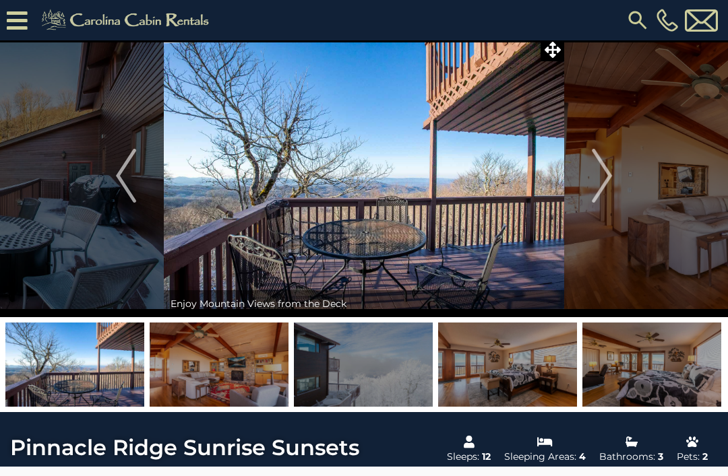
click at [600, 178] on img "Next" at bounding box center [602, 176] width 20 height 54
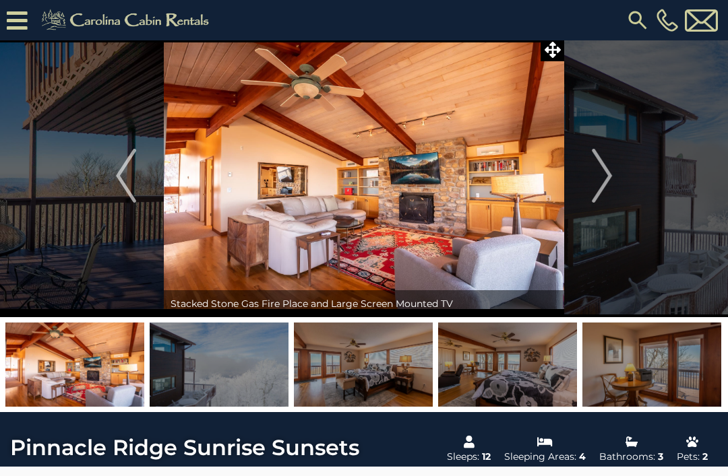
click at [597, 177] on img "Next" at bounding box center [602, 176] width 20 height 54
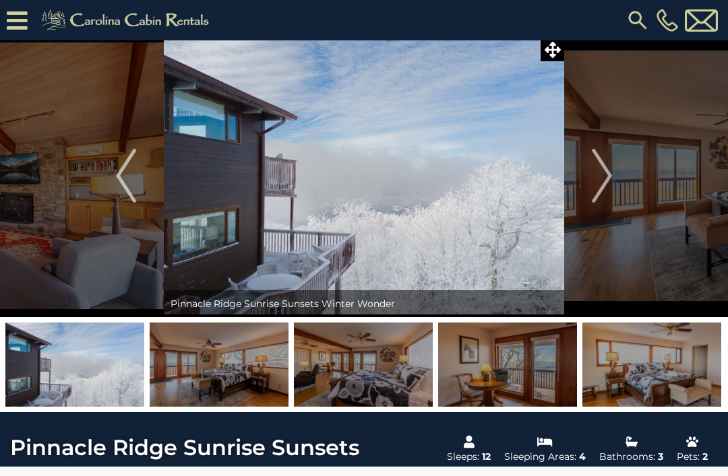
click at [598, 178] on img "Next" at bounding box center [602, 176] width 20 height 54
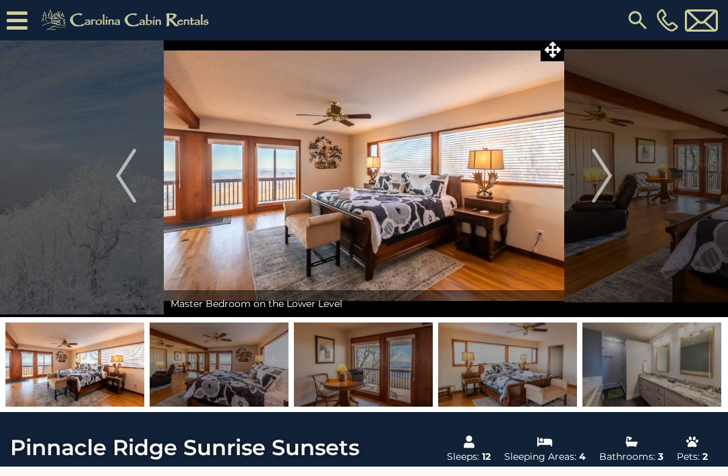
click at [592, 177] on img "Next" at bounding box center [602, 176] width 20 height 54
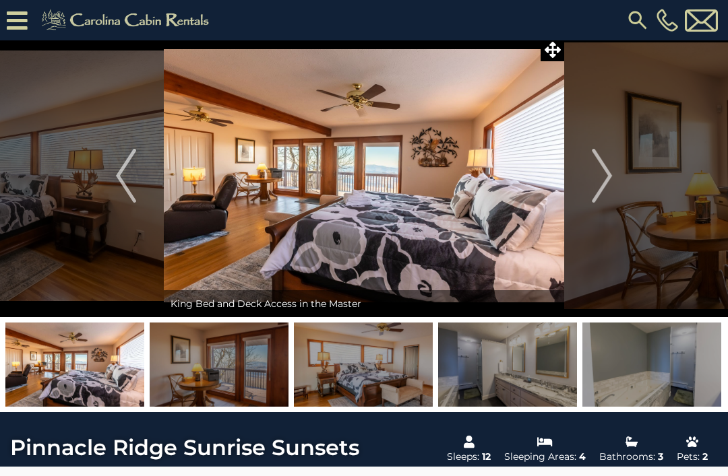
click at [134, 180] on img "Previous" at bounding box center [126, 176] width 20 height 54
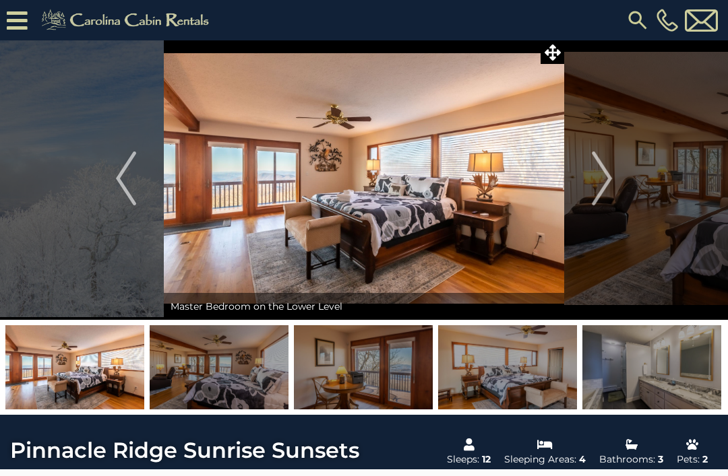
scroll to position [69, 0]
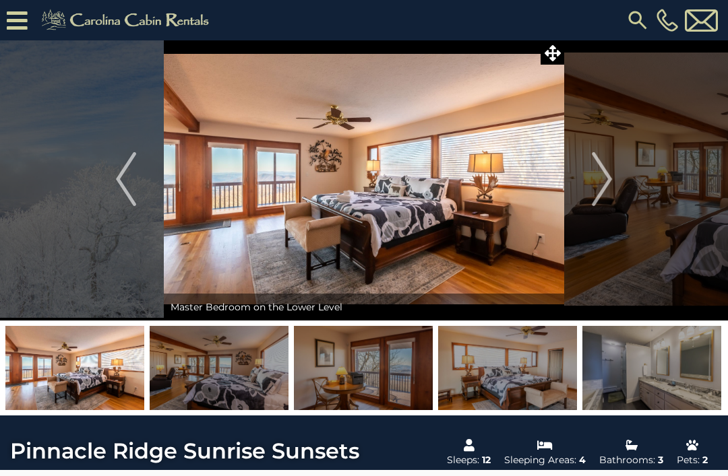
click at [602, 181] on img "Next" at bounding box center [602, 179] width 20 height 54
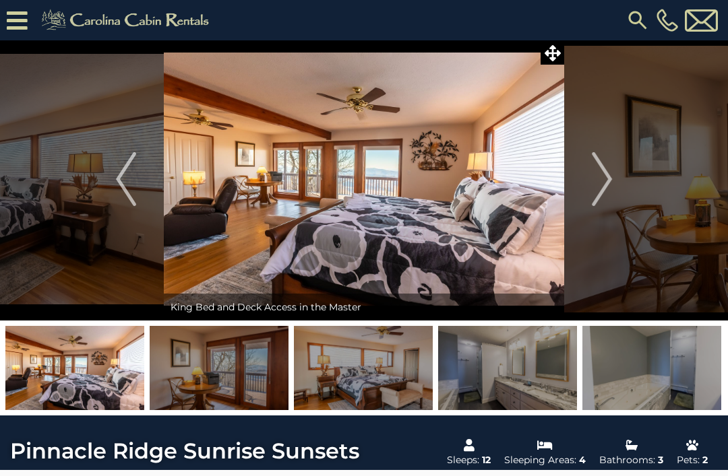
click at [597, 174] on img "Next" at bounding box center [602, 179] width 20 height 54
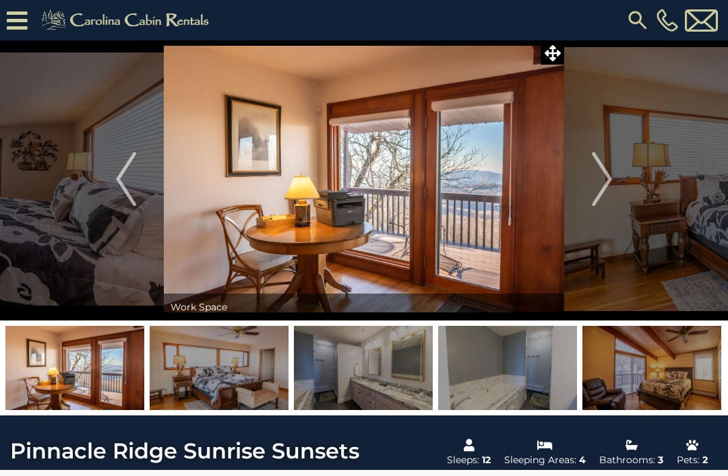
click at [592, 184] on img "Next" at bounding box center [602, 179] width 20 height 54
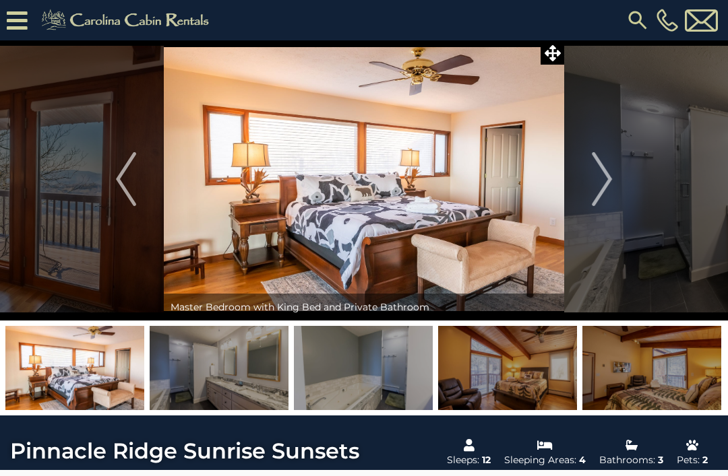
click at [598, 174] on img "Next" at bounding box center [602, 179] width 20 height 54
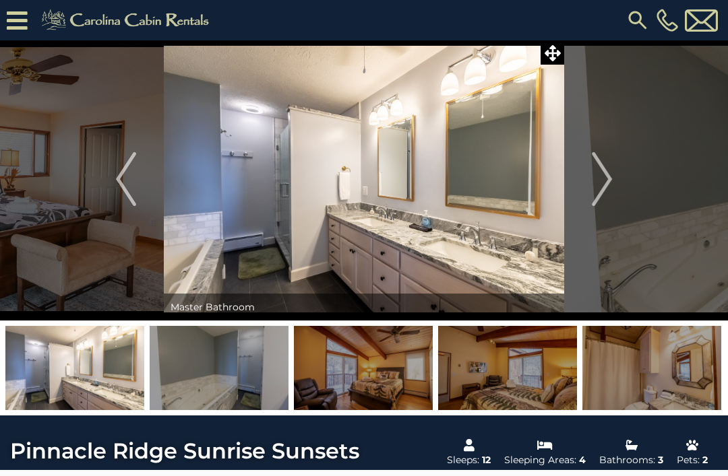
click at [596, 185] on img "Next" at bounding box center [602, 179] width 20 height 54
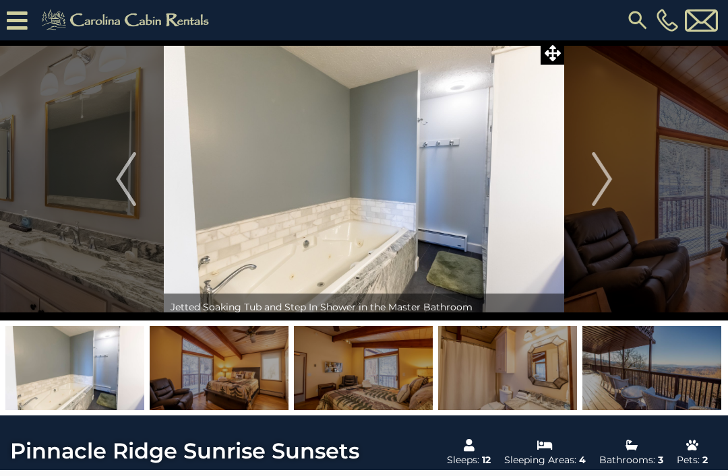
click at [599, 171] on img "Next" at bounding box center [602, 179] width 20 height 54
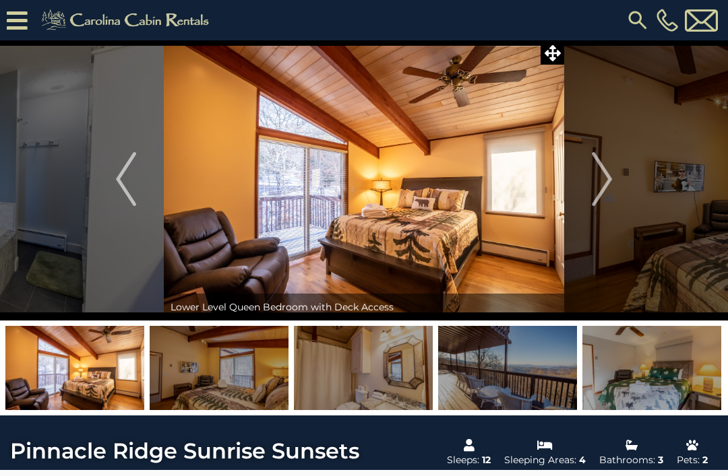
click at [598, 187] on img "Next" at bounding box center [602, 179] width 20 height 54
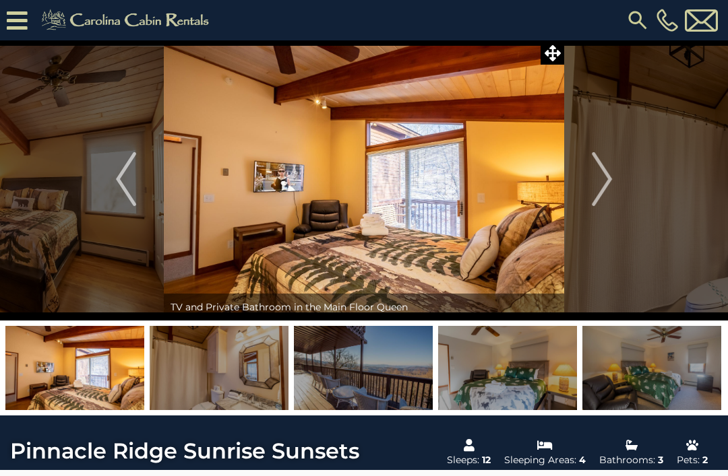
click at [601, 171] on img "Next" at bounding box center [602, 179] width 20 height 54
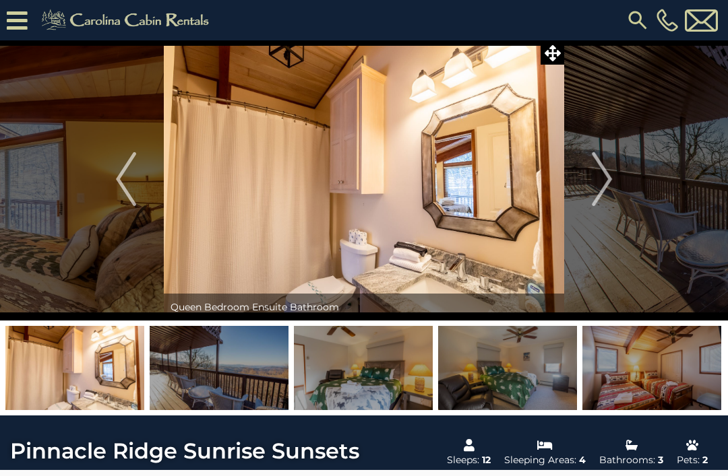
click at [135, 187] on img "Previous" at bounding box center [126, 179] width 20 height 54
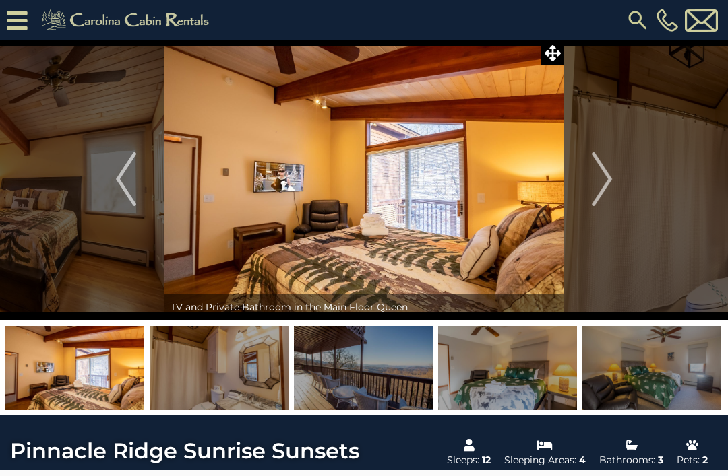
click at [596, 181] on img "Next" at bounding box center [602, 179] width 20 height 54
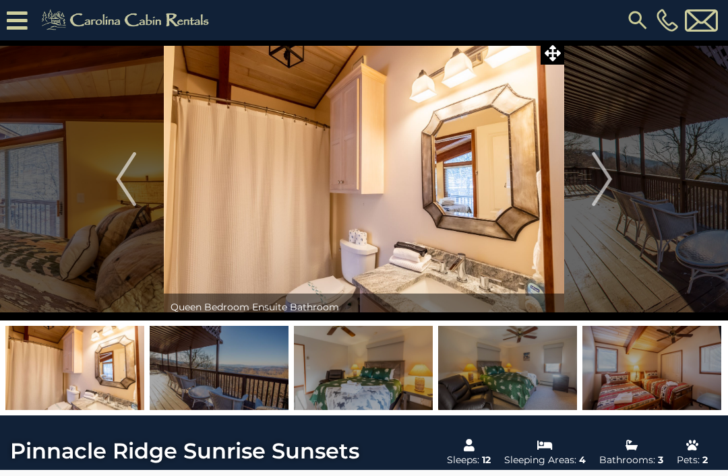
click at [594, 178] on img "Next" at bounding box center [602, 179] width 20 height 54
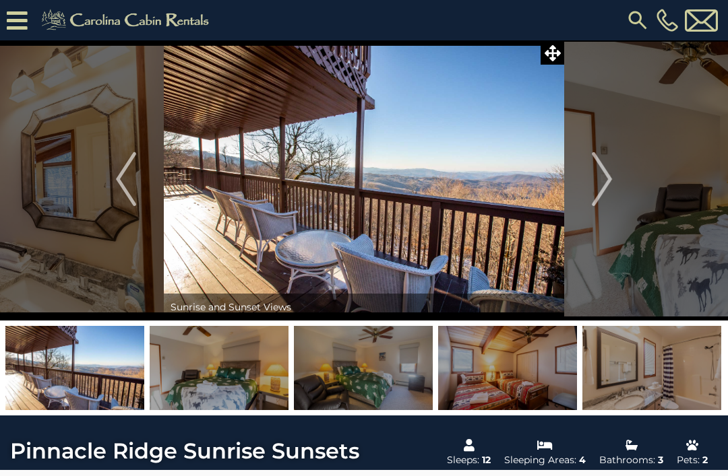
click at [126, 201] on img "Previous" at bounding box center [126, 179] width 20 height 54
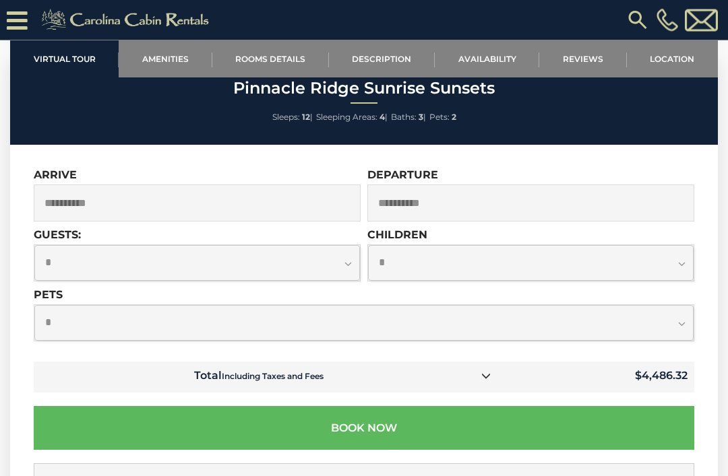
scroll to position [4050, 0]
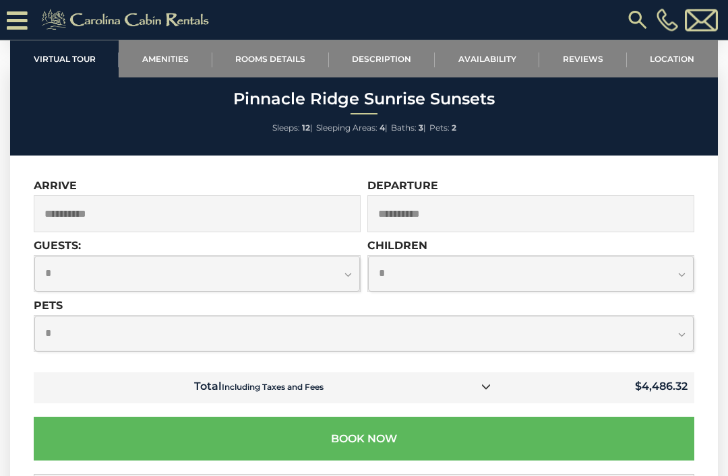
click at [477, 200] on input "**********" at bounding box center [530, 214] width 327 height 37
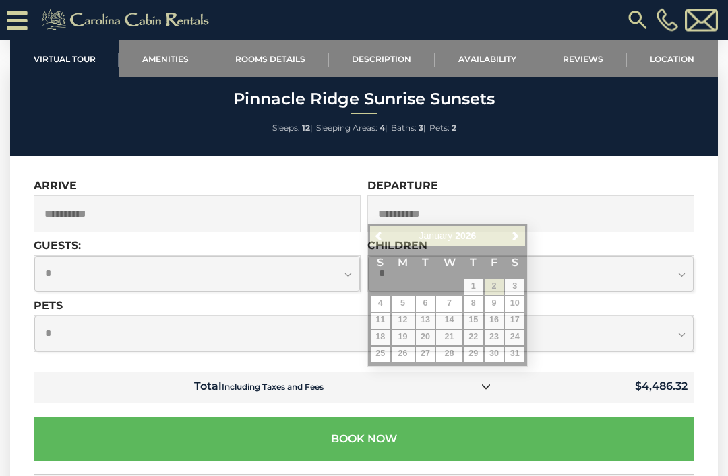
scroll to position [4051, 0]
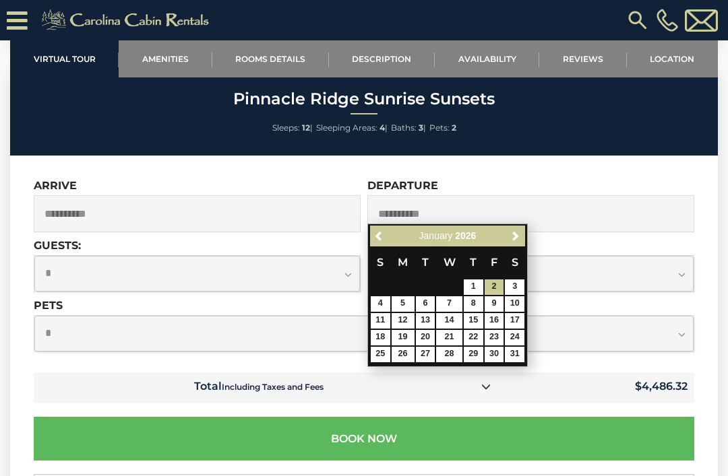
click at [479, 283] on link "1" at bounding box center [474, 287] width 20 height 15
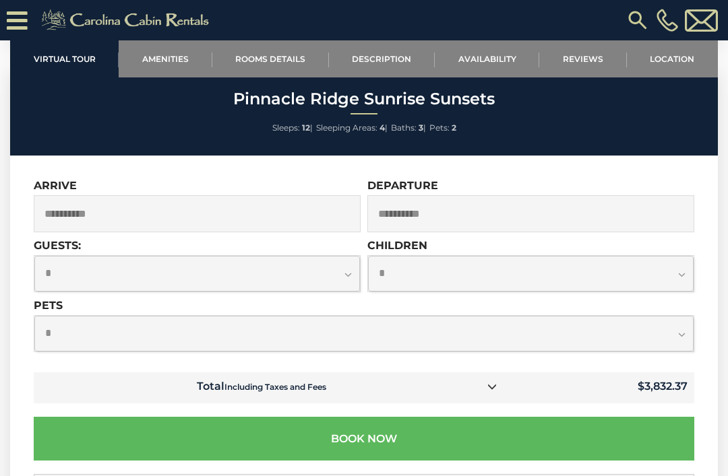
click at [459, 201] on input "**********" at bounding box center [530, 213] width 327 height 37
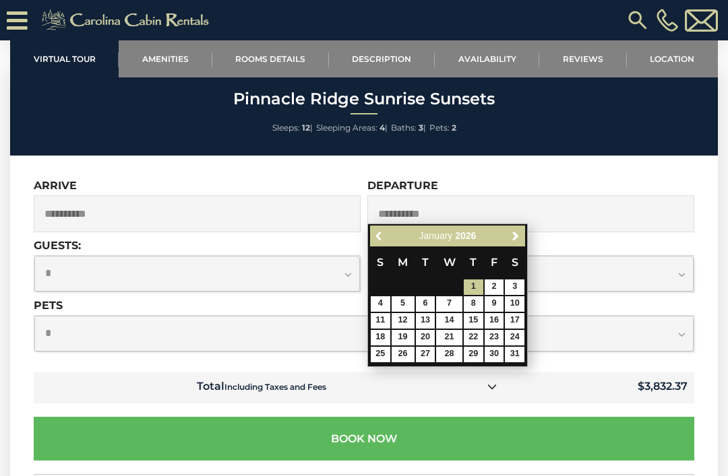
click at [379, 233] on span "Previous" at bounding box center [379, 236] width 11 height 11
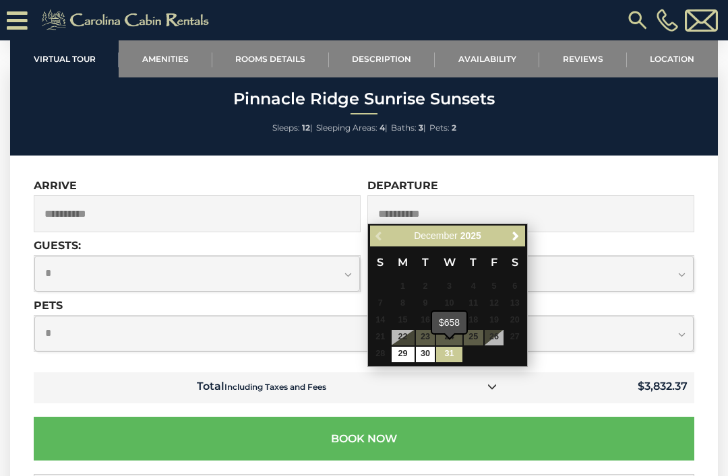
click at [461, 350] on link "31" at bounding box center [449, 354] width 26 height 15
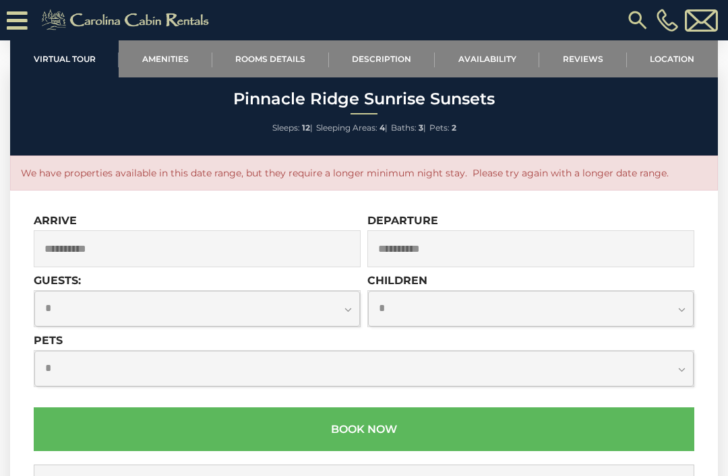
click at [446, 230] on input "**********" at bounding box center [530, 248] width 327 height 37
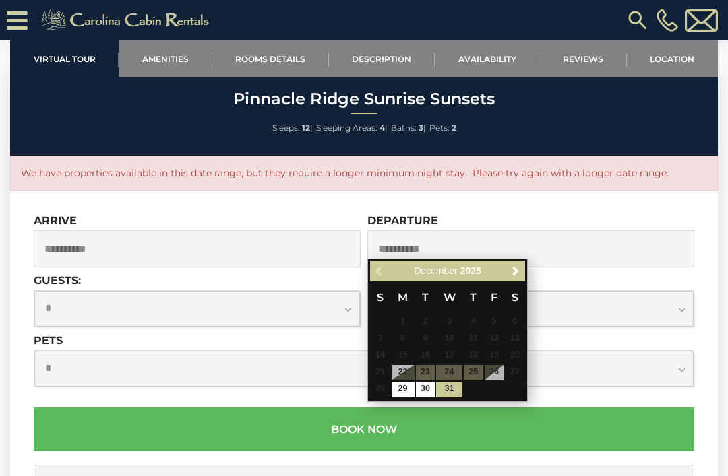
click at [542, 274] on div "**********" at bounding box center [530, 300] width 327 height 53
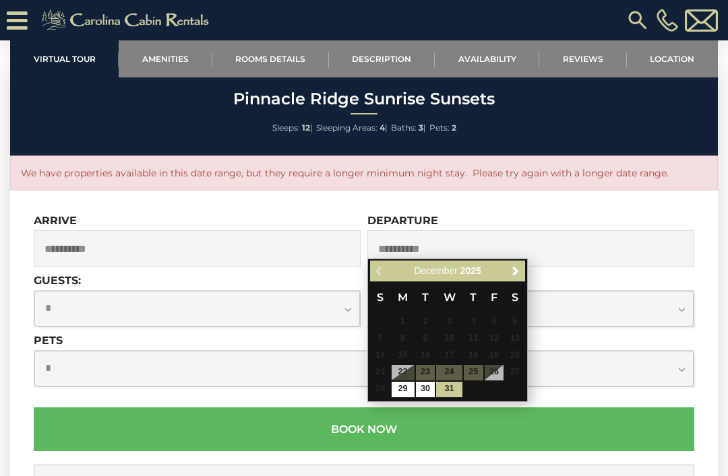
click at [463, 230] on input "**********" at bounding box center [530, 248] width 327 height 37
click at [518, 276] on span "Next" at bounding box center [515, 271] width 11 height 11
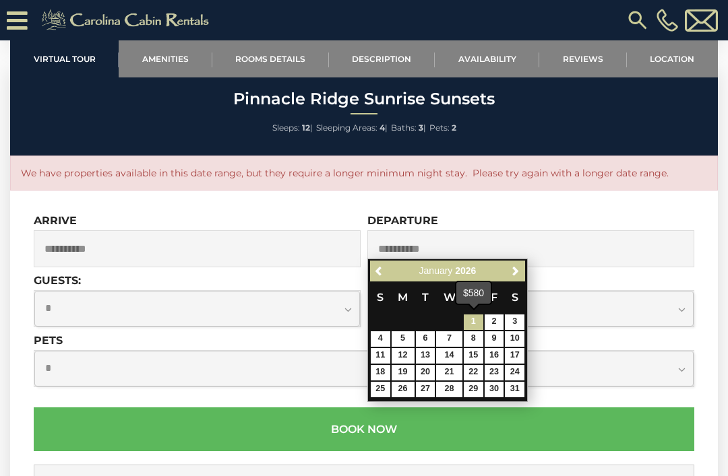
click at [481, 319] on link "1" at bounding box center [474, 322] width 20 height 15
type input "**********"
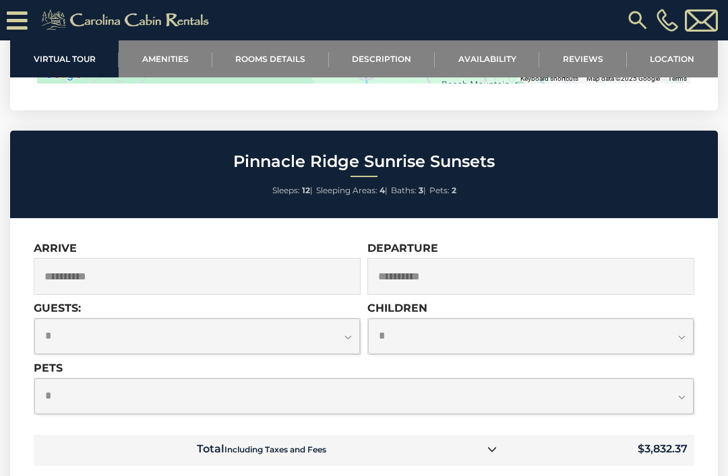
scroll to position [3987, 0]
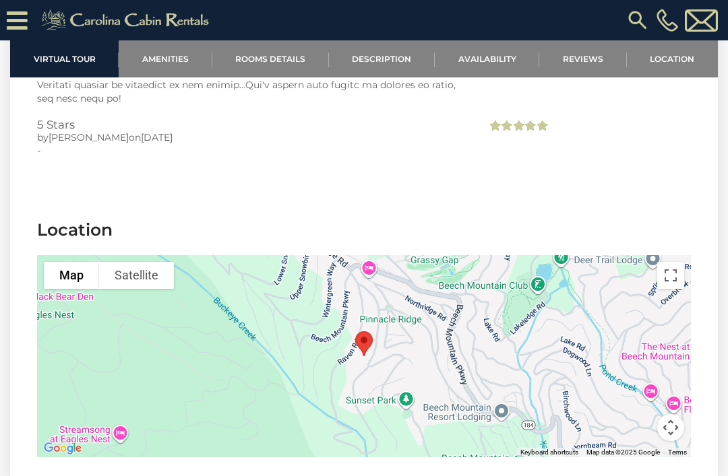
click at [496, 60] on link "Availability" at bounding box center [487, 58] width 104 height 37
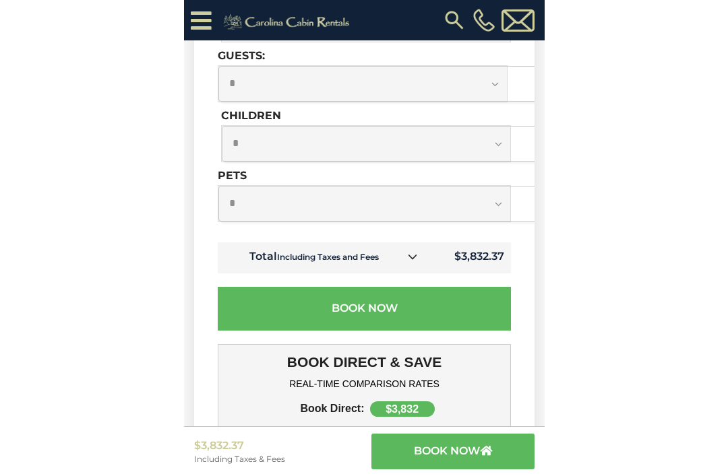
scroll to position [4197, 0]
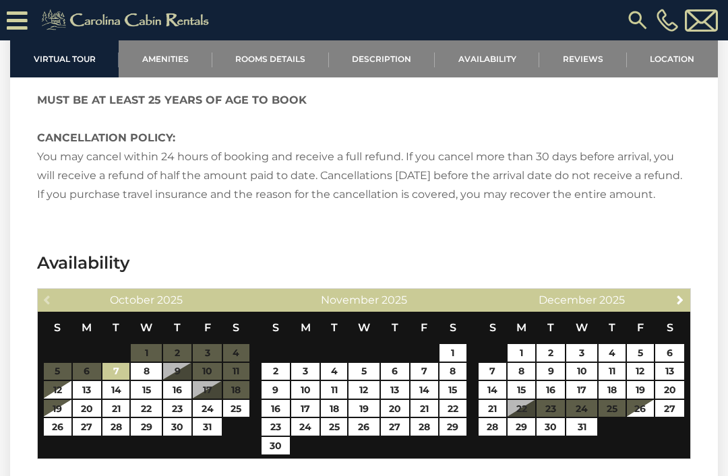
scroll to position [2308, 0]
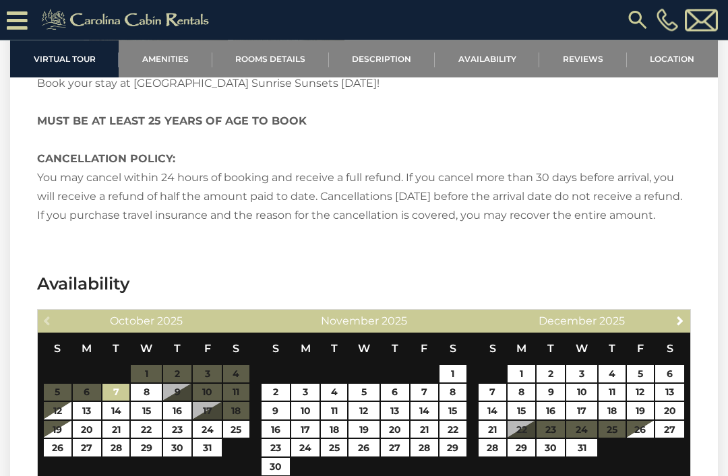
click at [480, 472] on table "S M T W T F S 1 2 3 4 5 6 7 8 9 10 11 12 13 14 15 16 17 18 19 20 21 22 23 24 25…" at bounding box center [581, 402] width 207 height 138
